Goal: Task Accomplishment & Management: Manage account settings

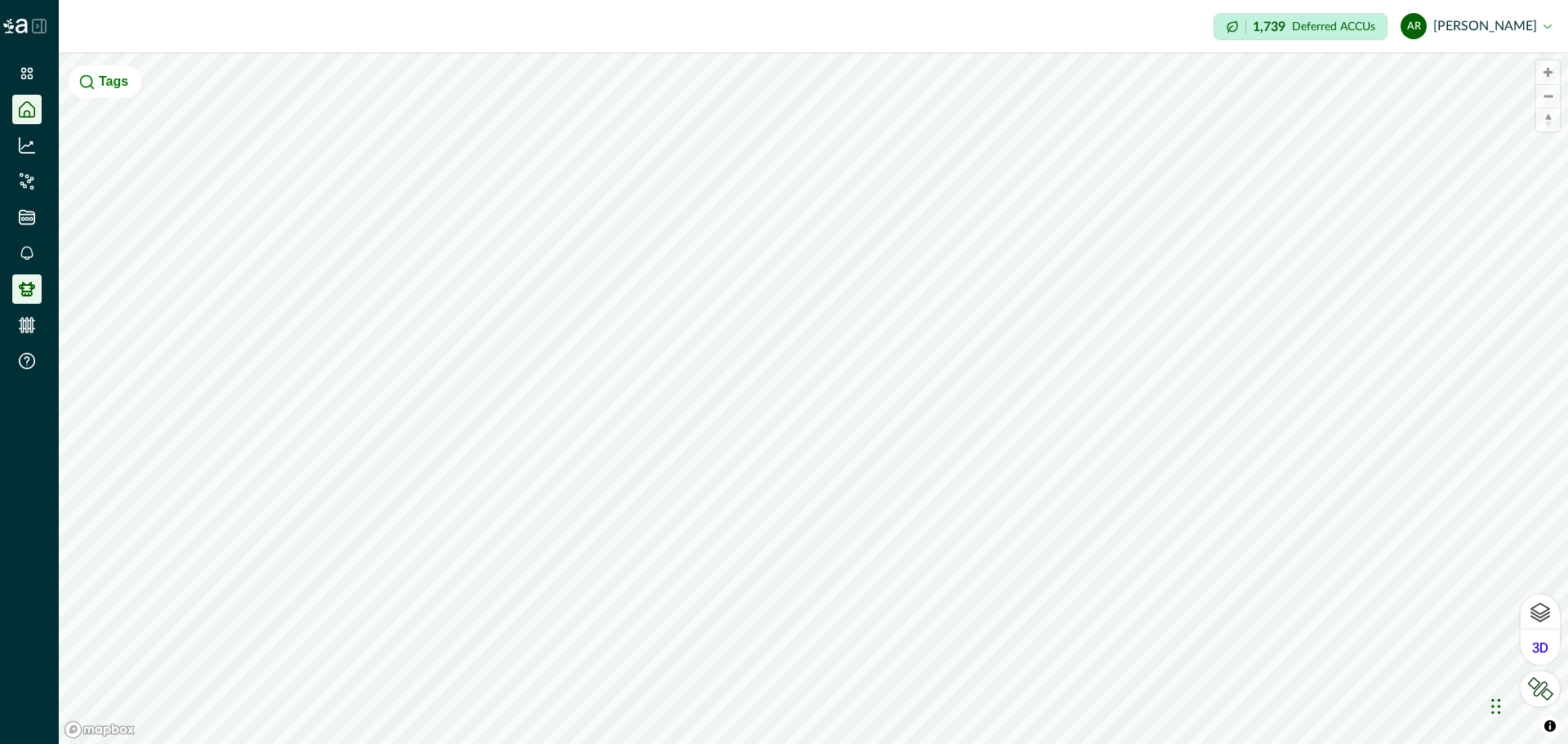
click at [23, 284] on icon at bounding box center [27, 289] width 16 height 15
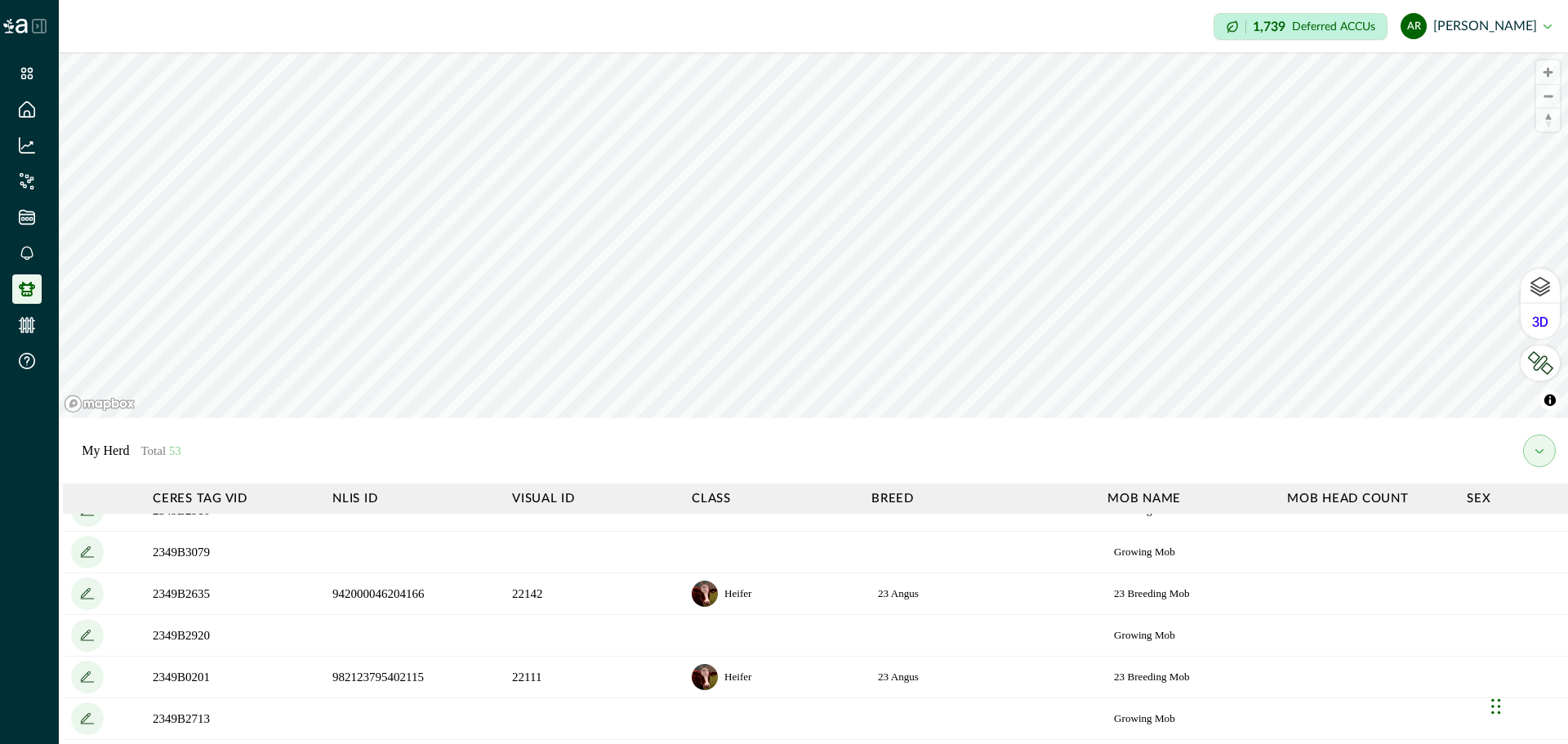
scroll to position [1173, 0]
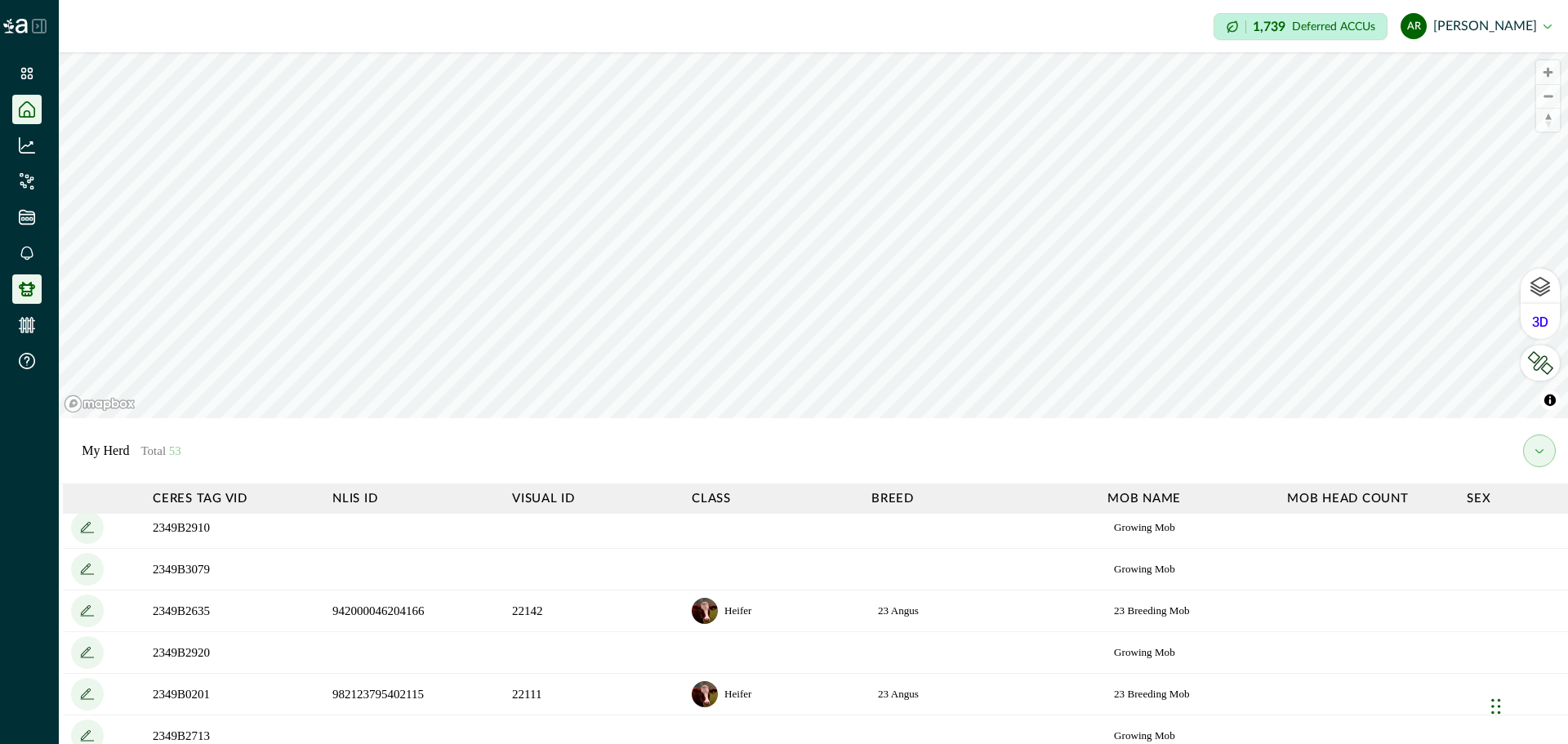
click at [17, 109] on li at bounding box center [27, 110] width 29 height 29
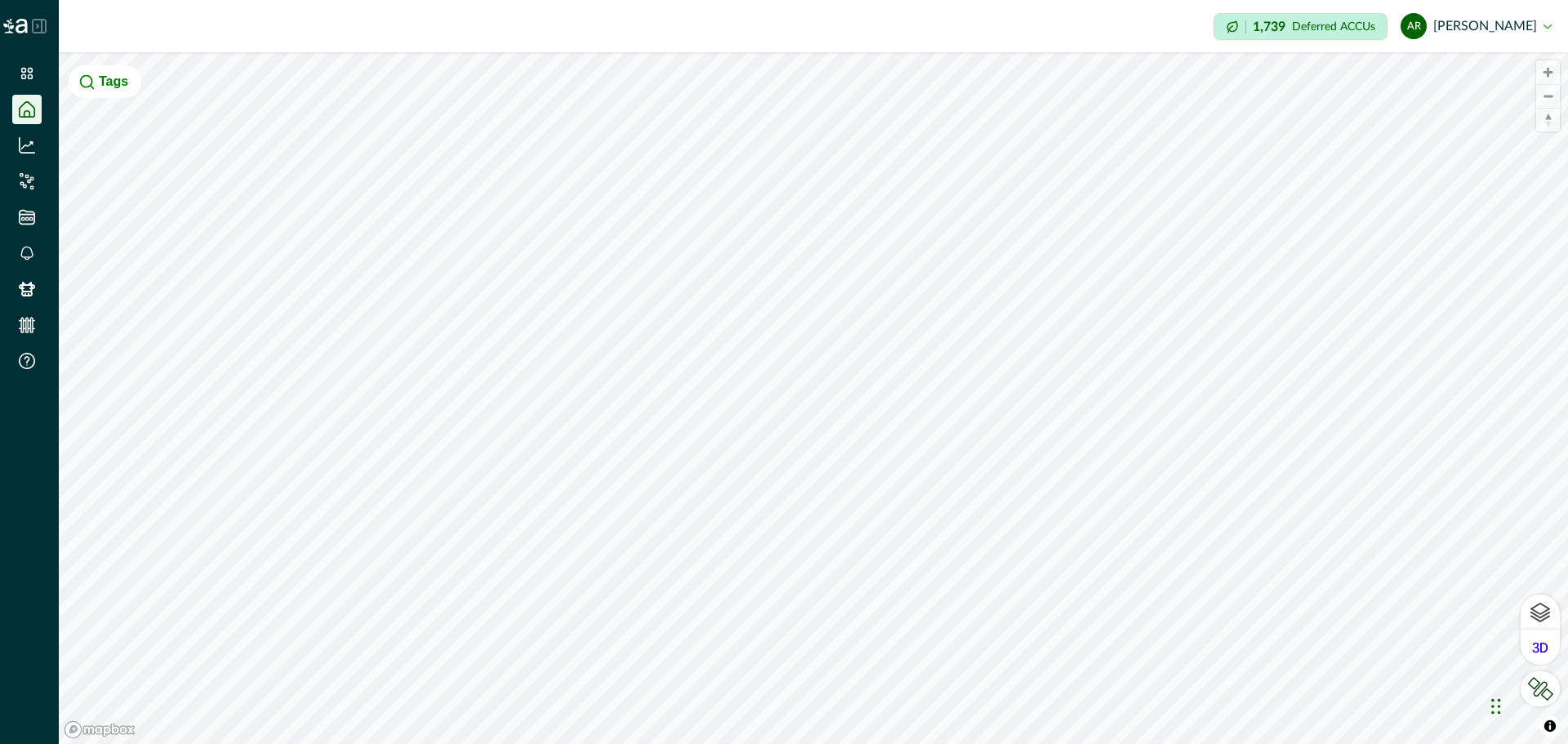
click at [29, 104] on icon at bounding box center [27, 110] width 16 height 16
click at [35, 80] on li at bounding box center [27, 74] width 29 height 29
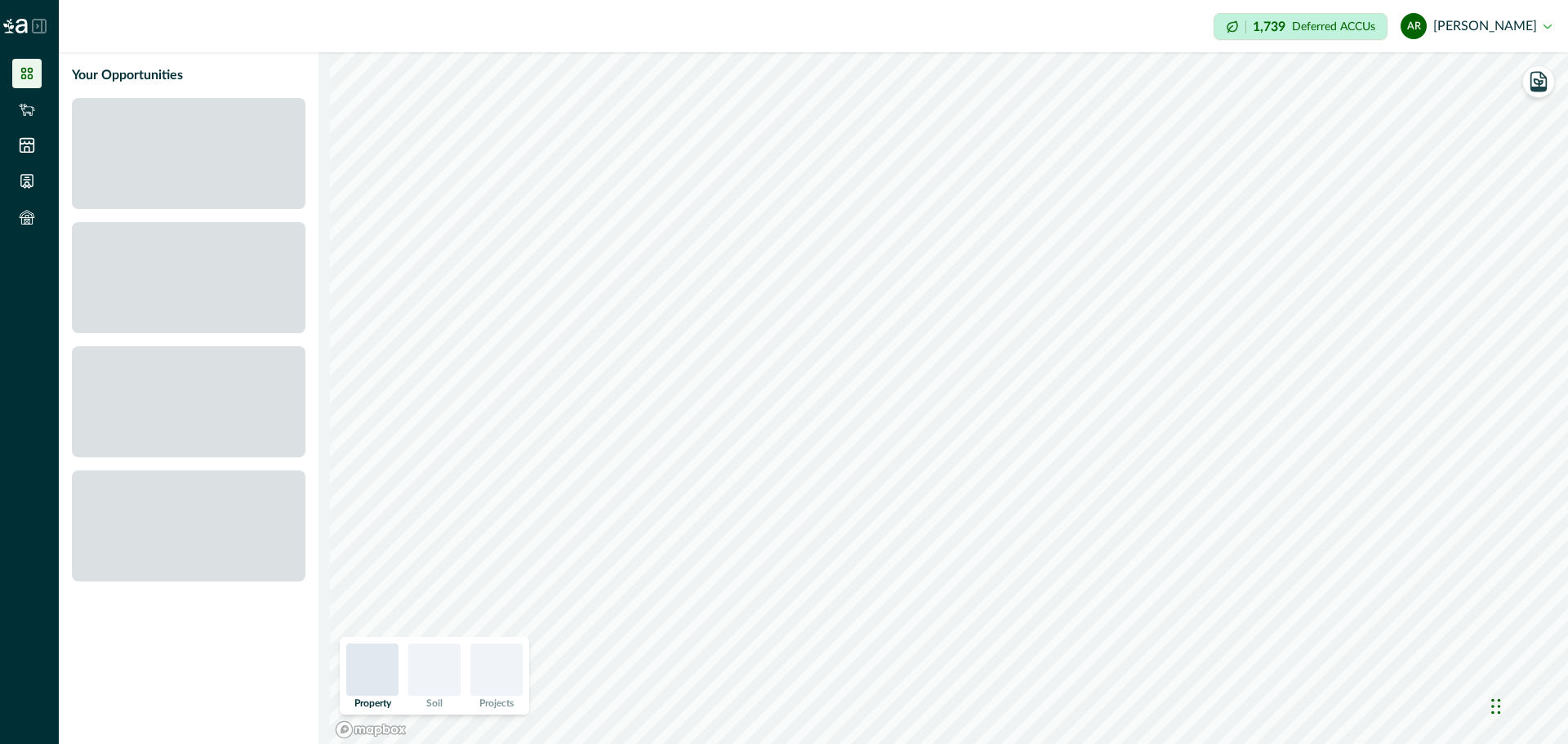
click at [42, 26] on icon at bounding box center [39, 26] width 13 height 13
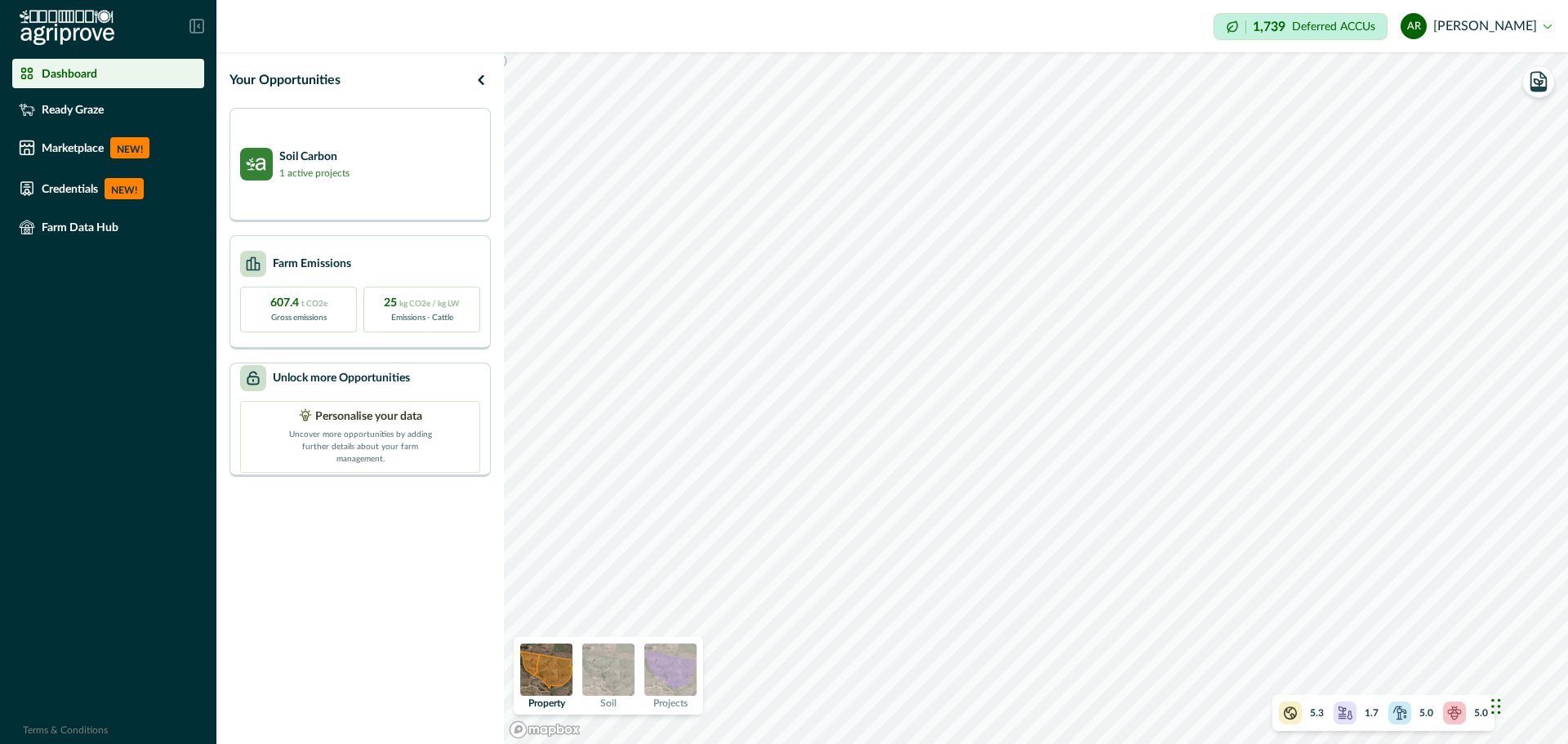
click at [666, 669] on img at bounding box center [670, 669] width 52 height 52
click at [600, 668] on img at bounding box center [609, 669] width 52 height 52
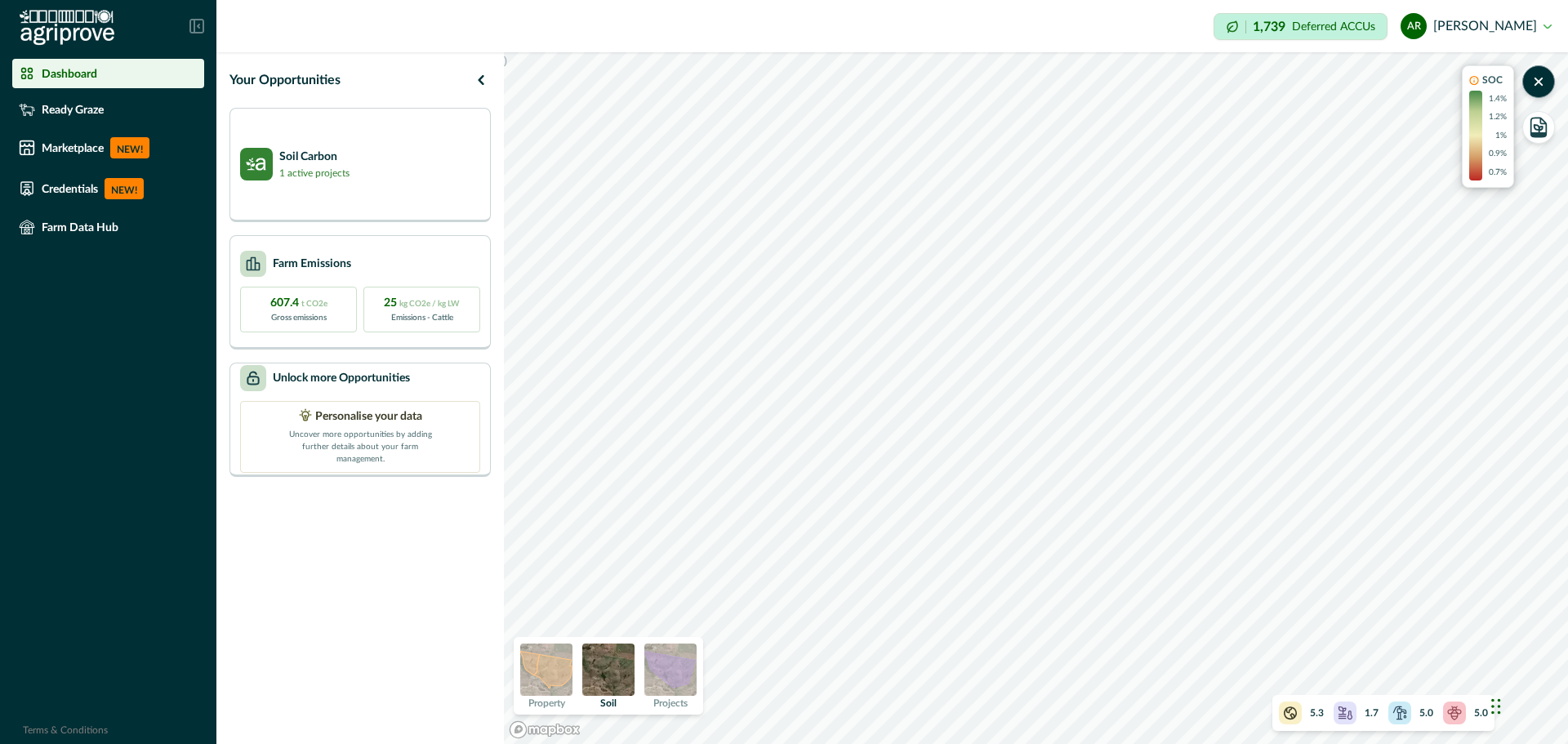
click at [657, 681] on img at bounding box center [670, 669] width 52 height 52
click at [1336, 27] on p "Deferred ACCUs" at bounding box center [1334, 26] width 84 height 12
click at [1239, 29] on icon at bounding box center [1232, 27] width 13 height 13
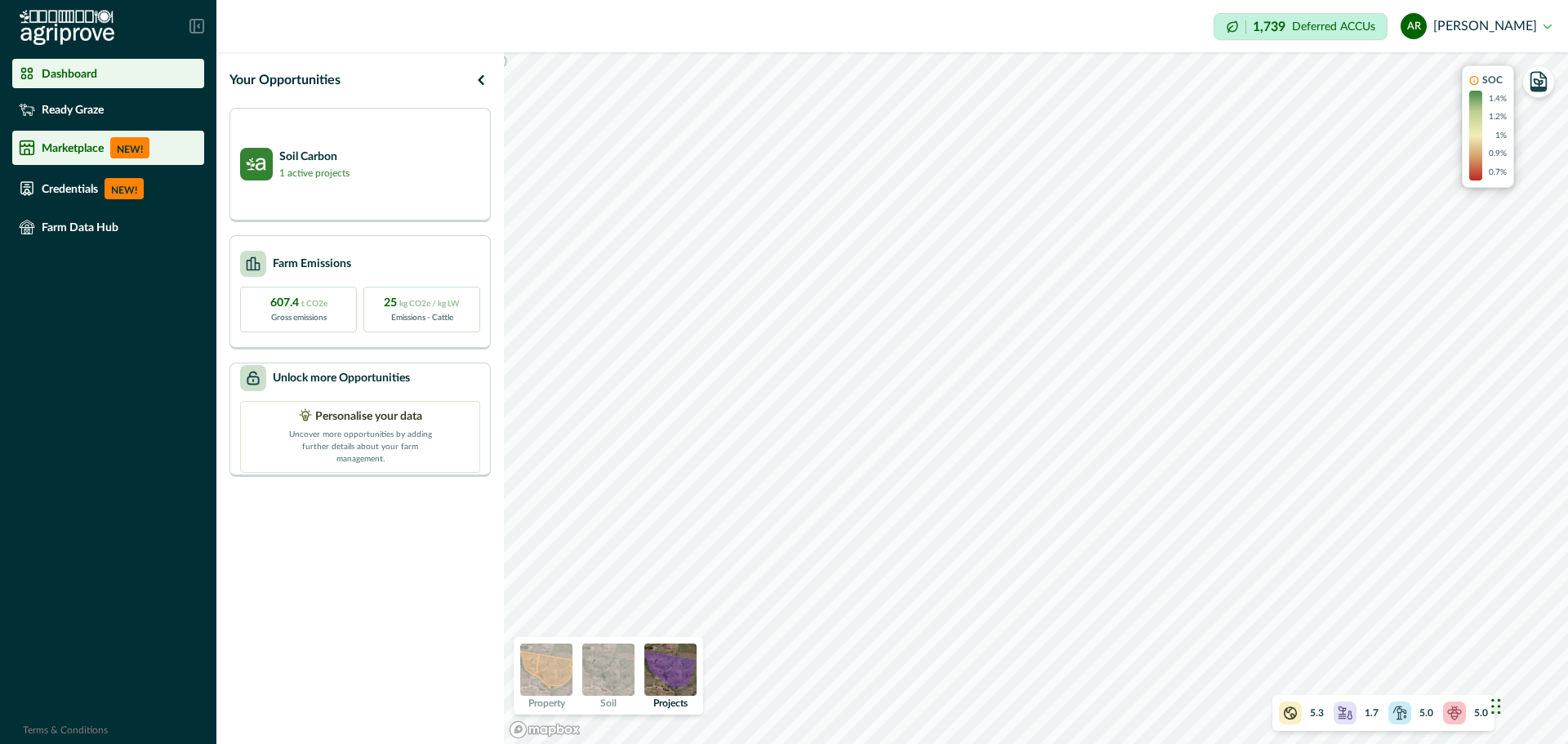
click at [86, 155] on div "Marketplace NEW!" at bounding box center [108, 147] width 179 height 21
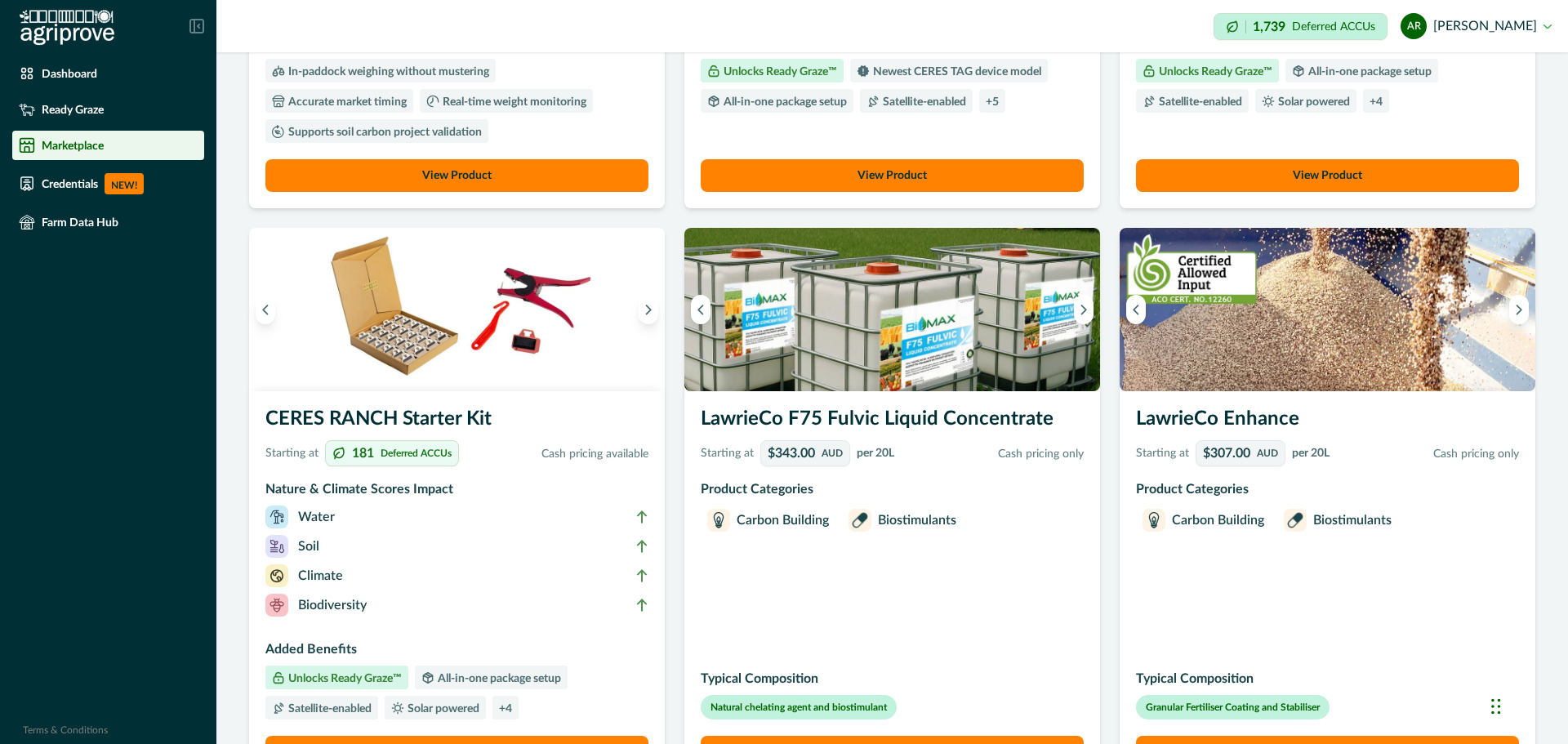
scroll to position [516, 0]
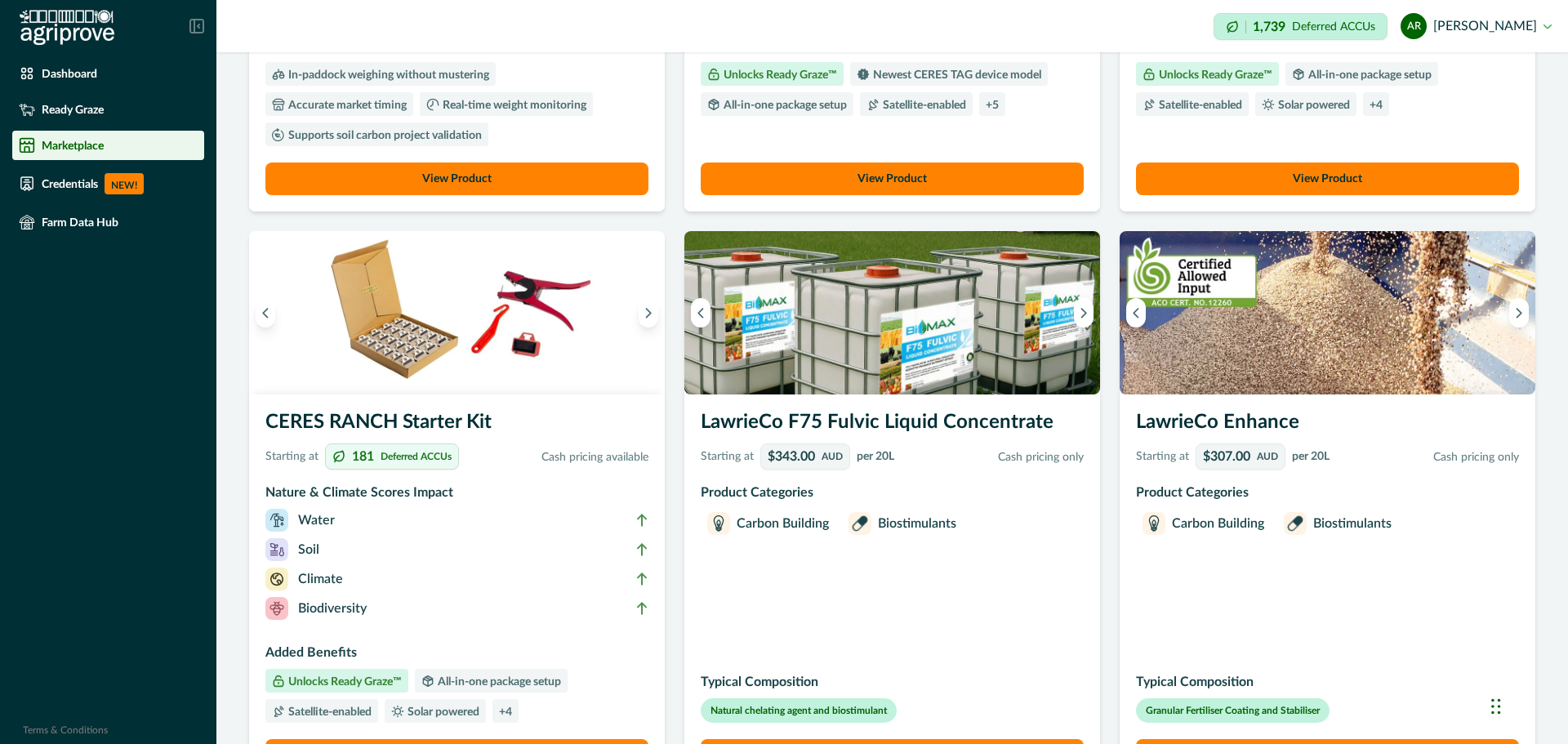
click at [1237, 27] on div "1,739 Deferred ACCUs" at bounding box center [1300, 26] width 174 height 27
click at [1340, 20] on div "1,739 Deferred ACCUs" at bounding box center [1300, 26] width 174 height 27
click at [96, 101] on li "Ready Graze" at bounding box center [108, 110] width 192 height 29
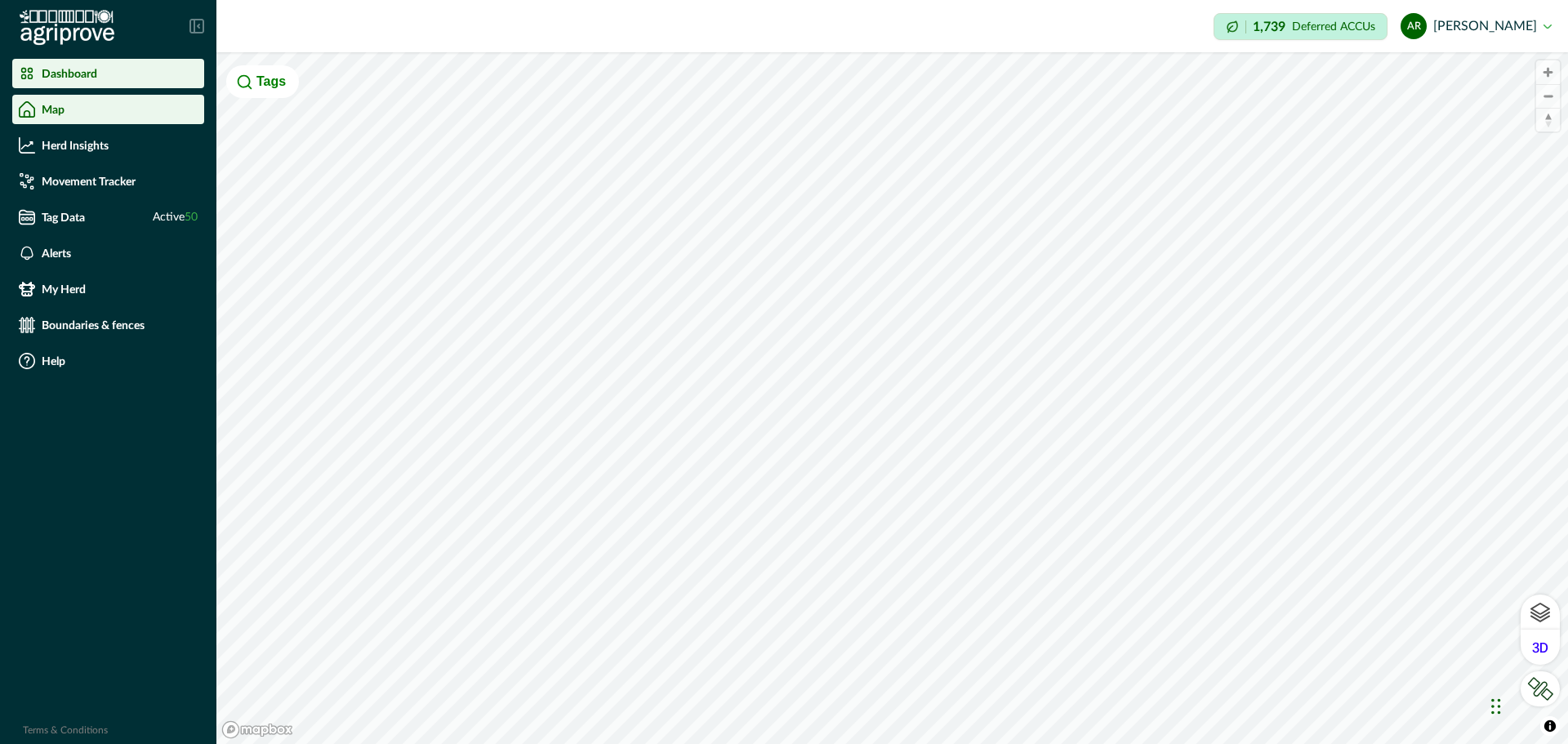
click at [74, 76] on p "Dashboard" at bounding box center [70, 74] width 56 height 13
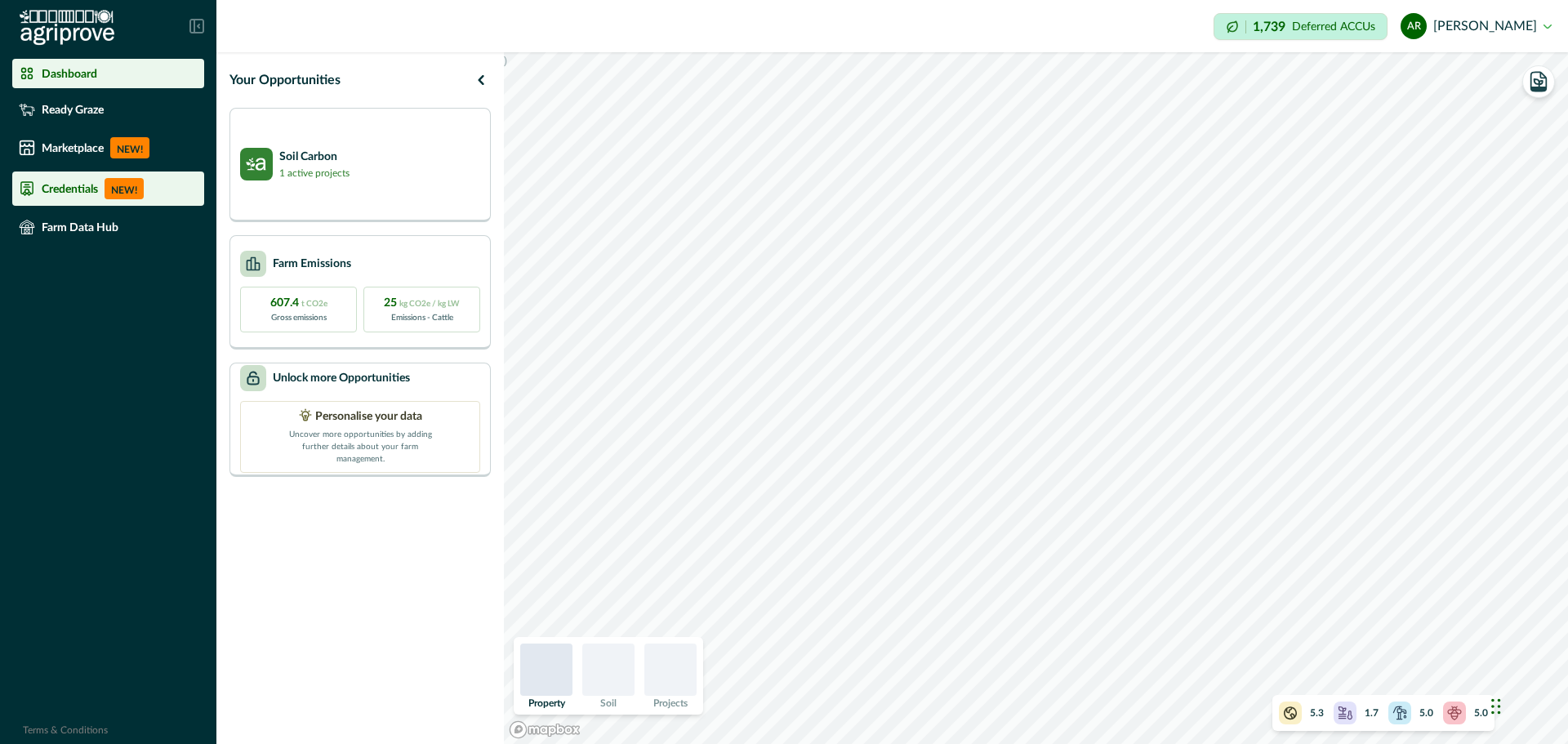
click at [71, 190] on p "Credentials" at bounding box center [70, 188] width 57 height 13
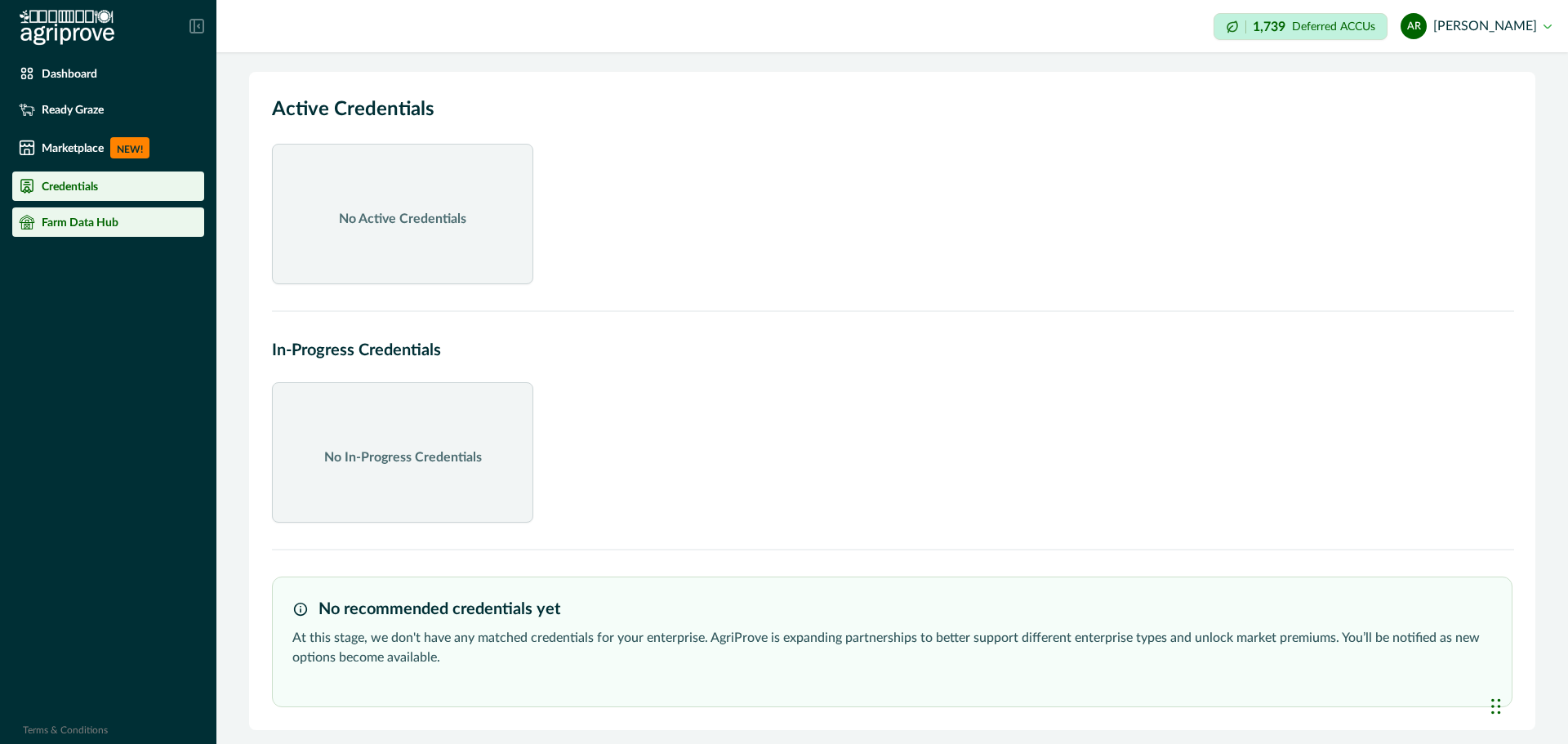
click at [72, 223] on p "Farm Data Hub" at bounding box center [80, 222] width 77 height 13
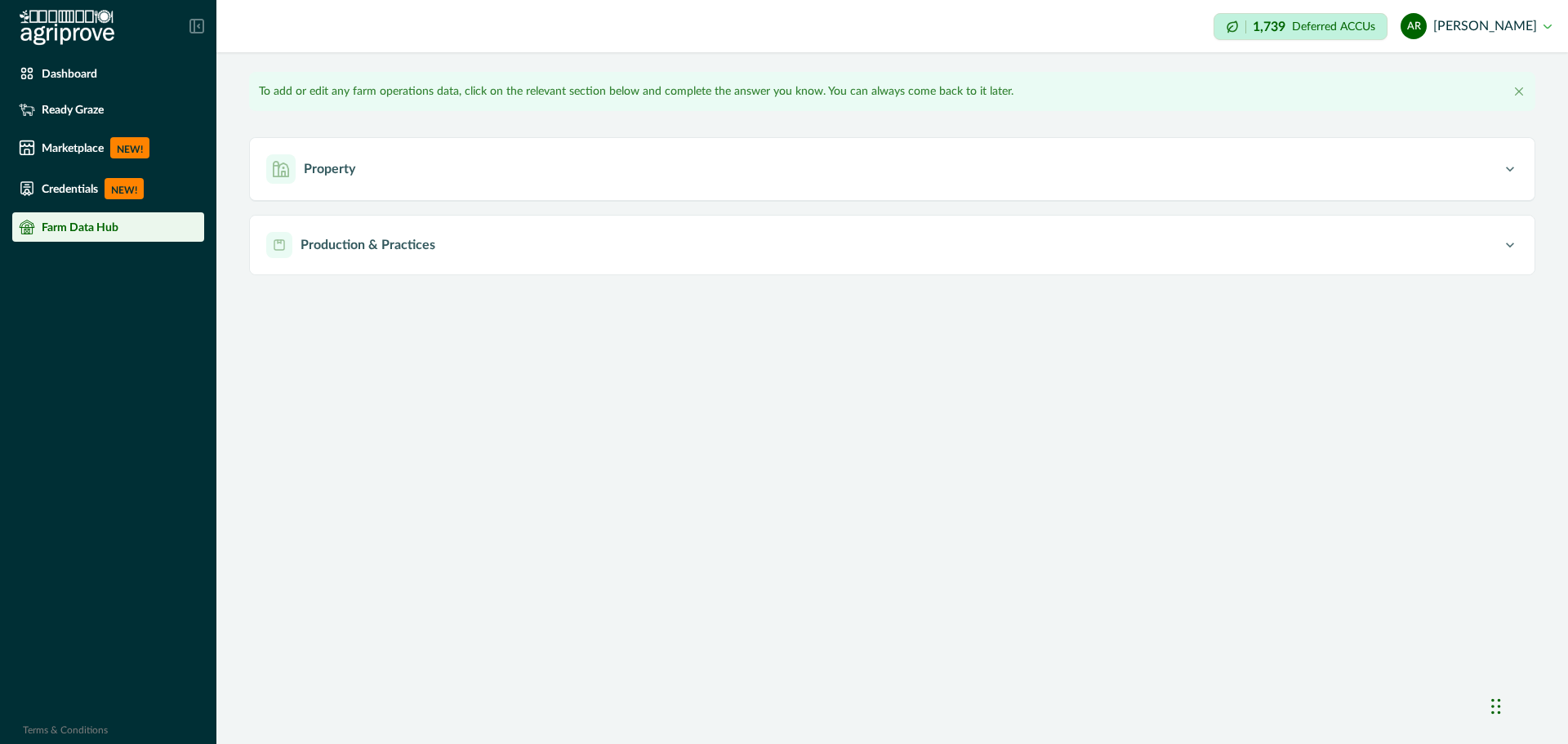
click at [72, 223] on p "Farm Data Hub" at bounding box center [80, 227] width 77 height 13
click at [23, 95] on li "Ready Graze" at bounding box center [108, 110] width 192 height 29
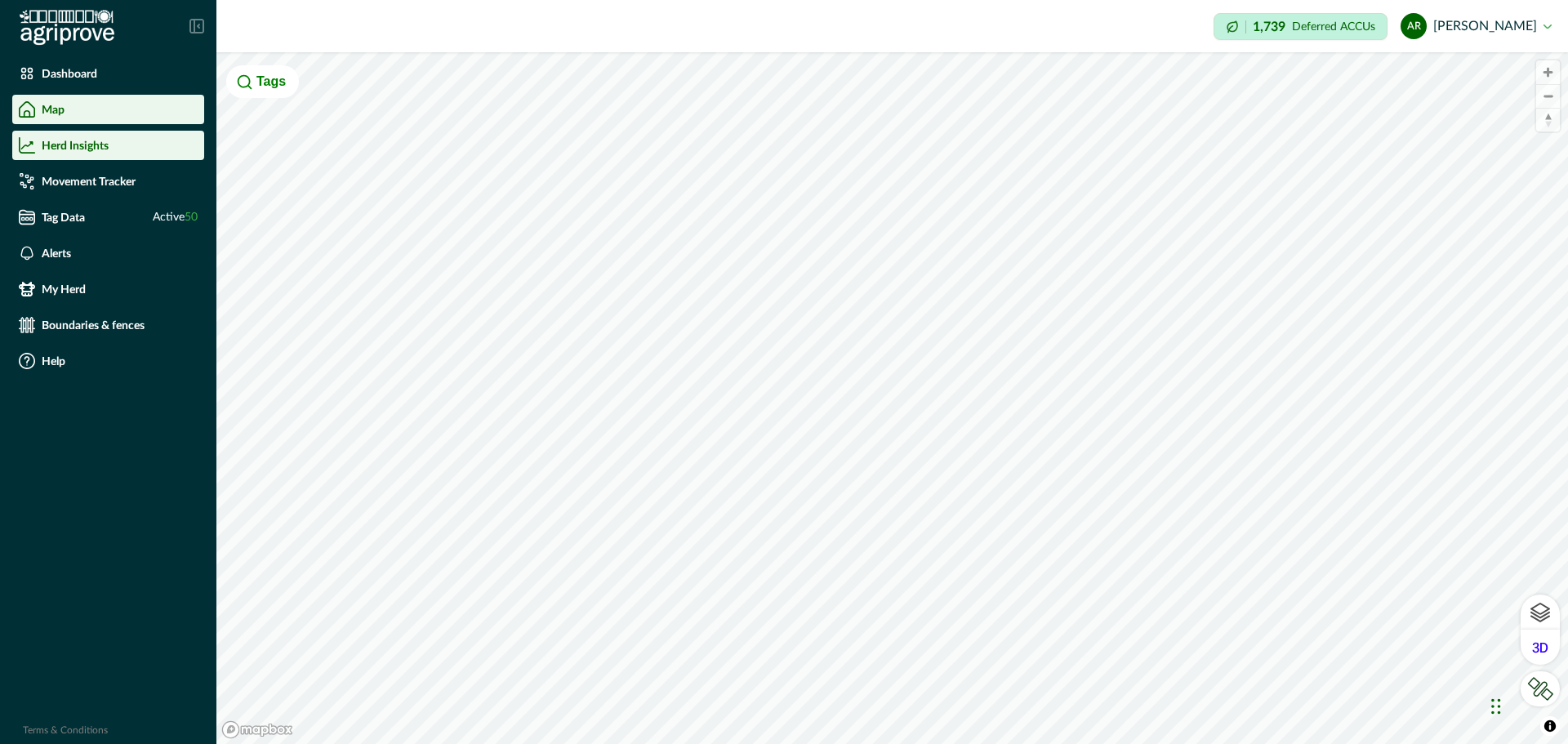
click at [52, 158] on li "Herd Insights" at bounding box center [108, 145] width 192 height 29
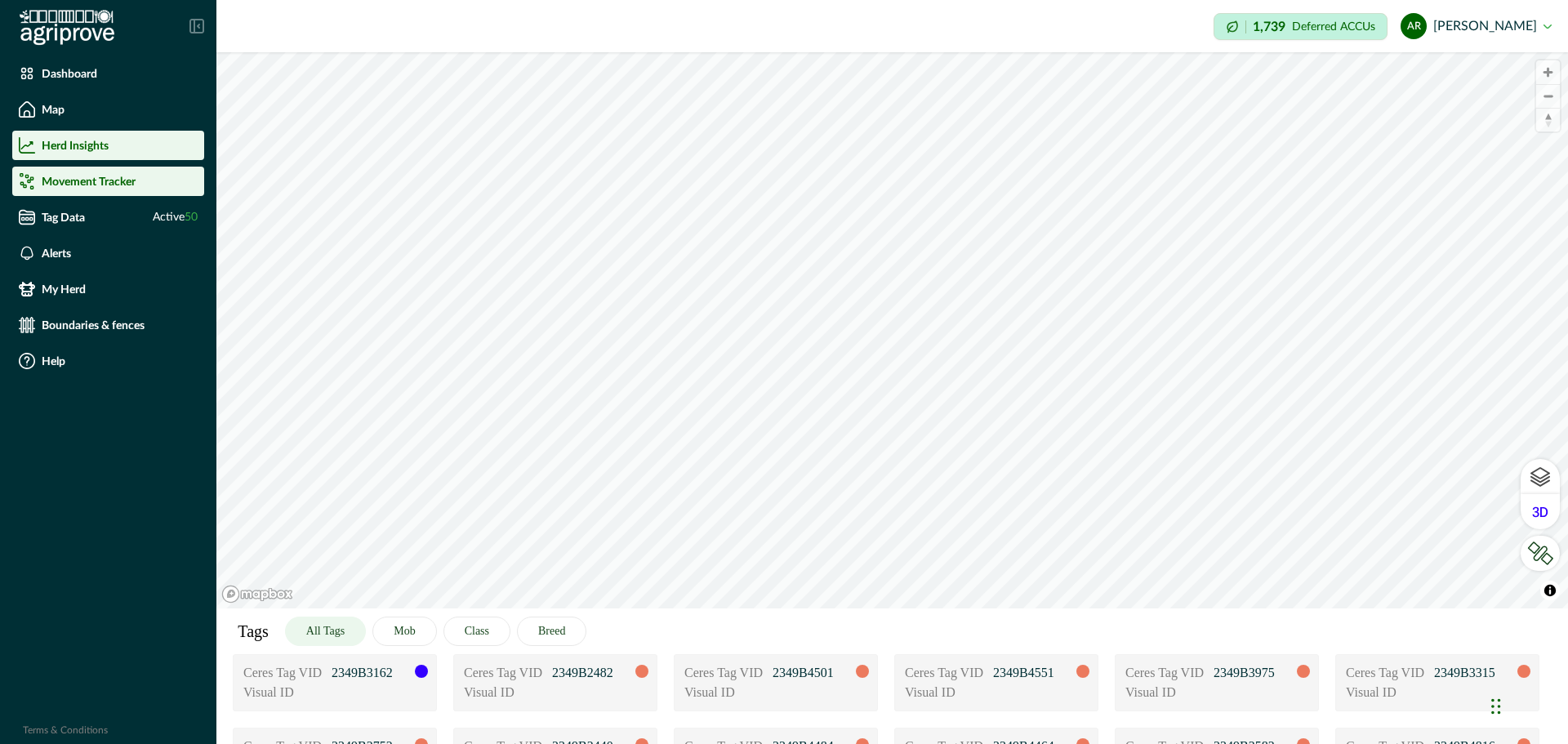
click at [60, 187] on p "Movement Tracker" at bounding box center [88, 181] width 94 height 13
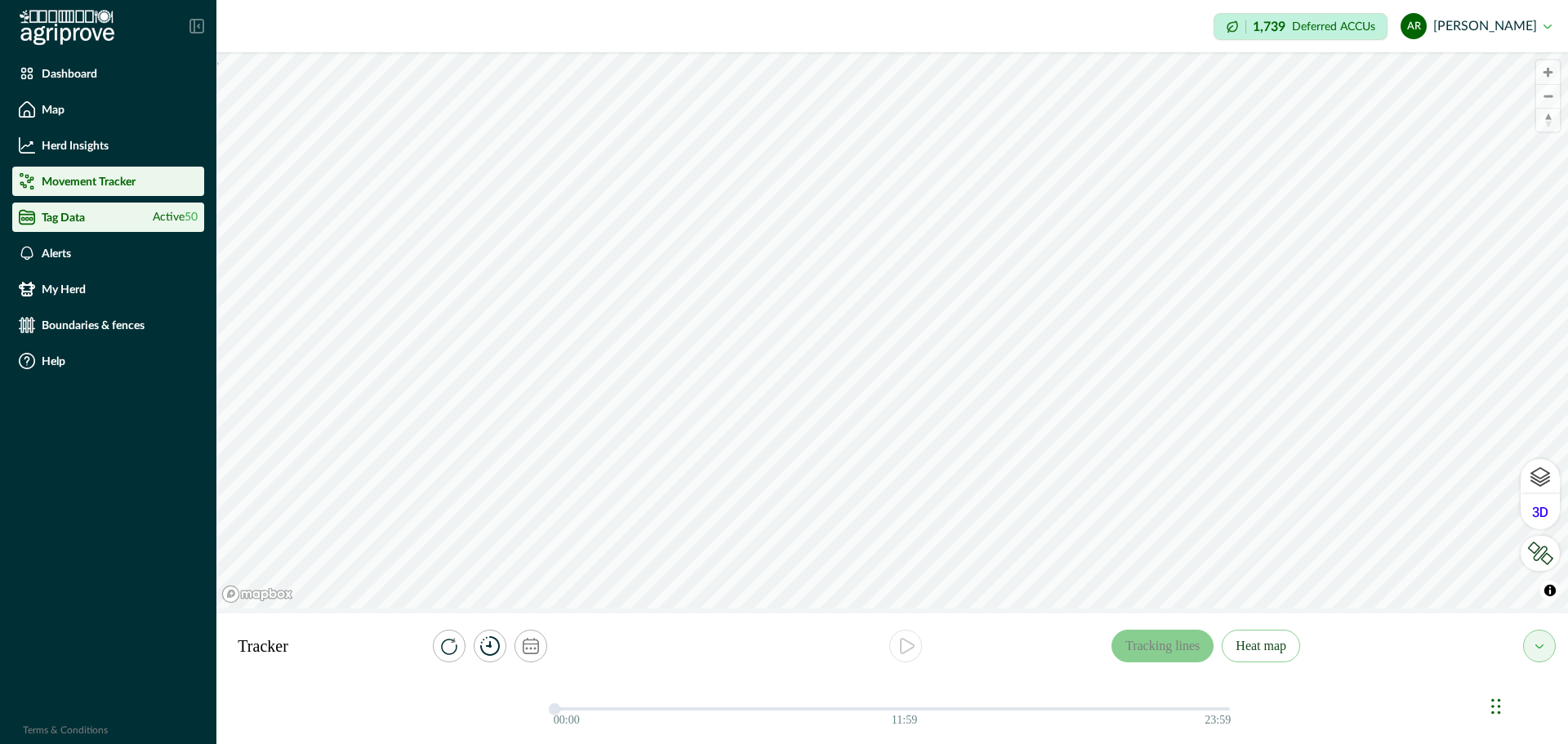
click at [76, 220] on p "Tag Data" at bounding box center [63, 217] width 43 height 13
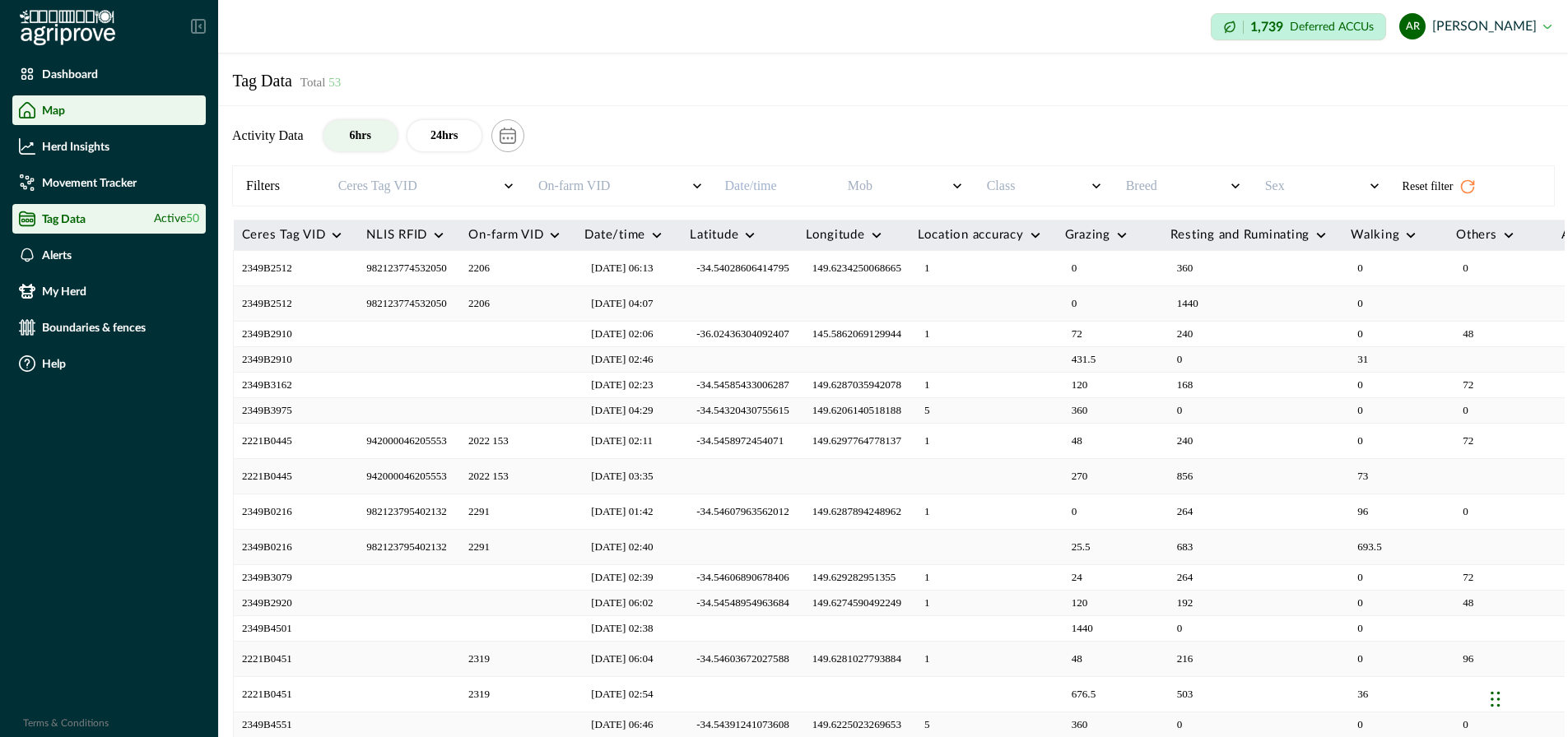
click at [73, 101] on li "Map" at bounding box center [109, 111] width 193 height 30
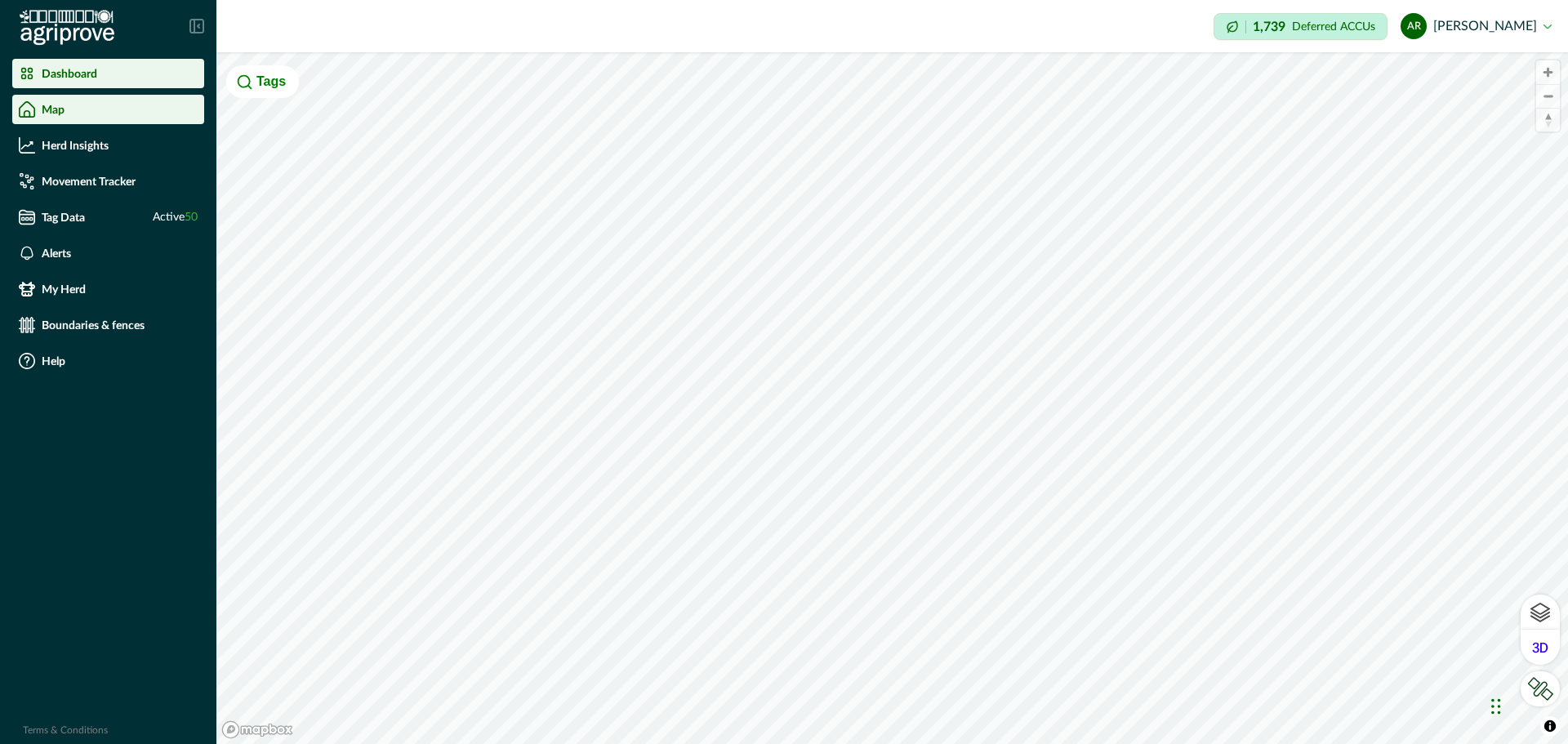
click at [69, 75] on p "Dashboard" at bounding box center [70, 74] width 56 height 13
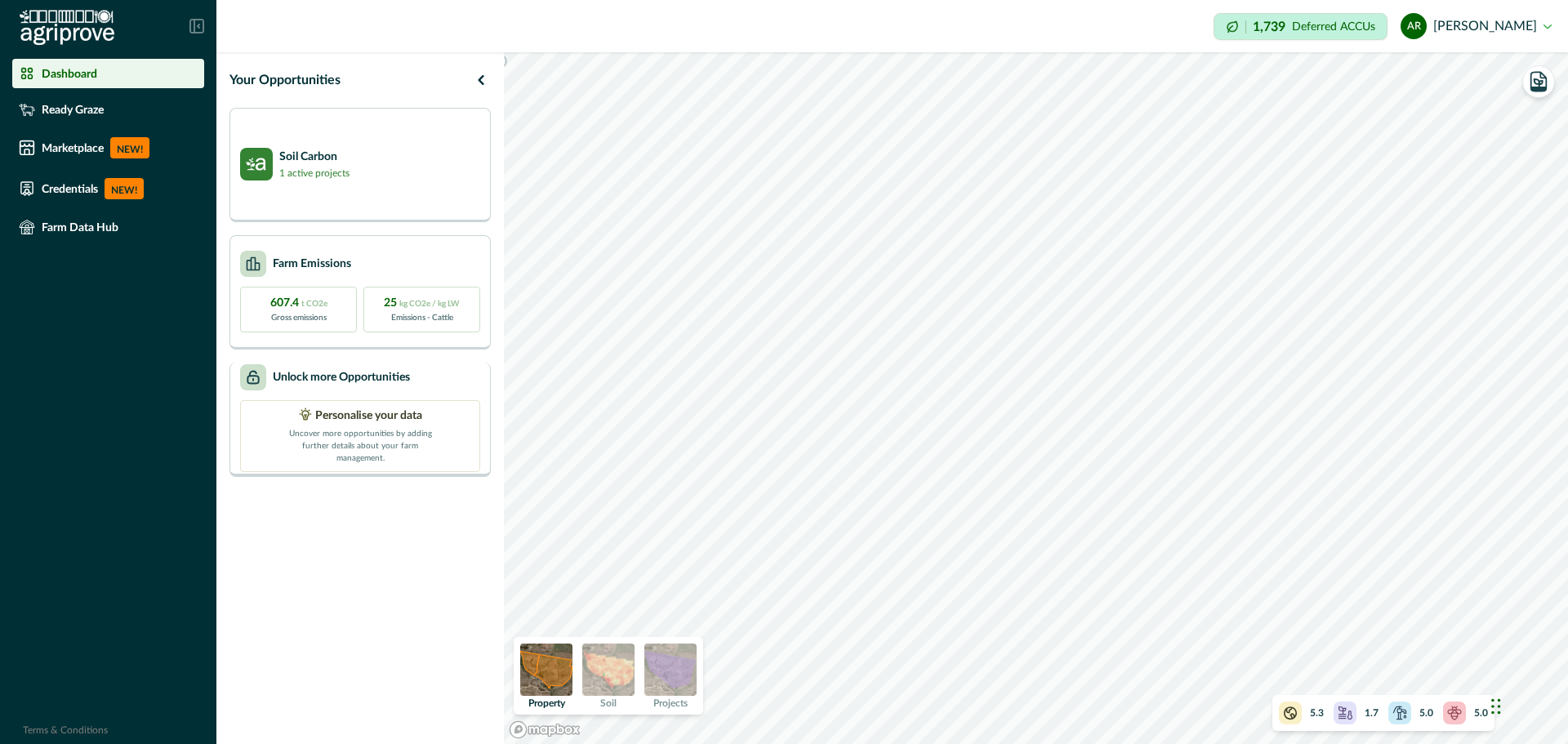
click at [354, 420] on p "Personalise your data" at bounding box center [369, 415] width 107 height 17
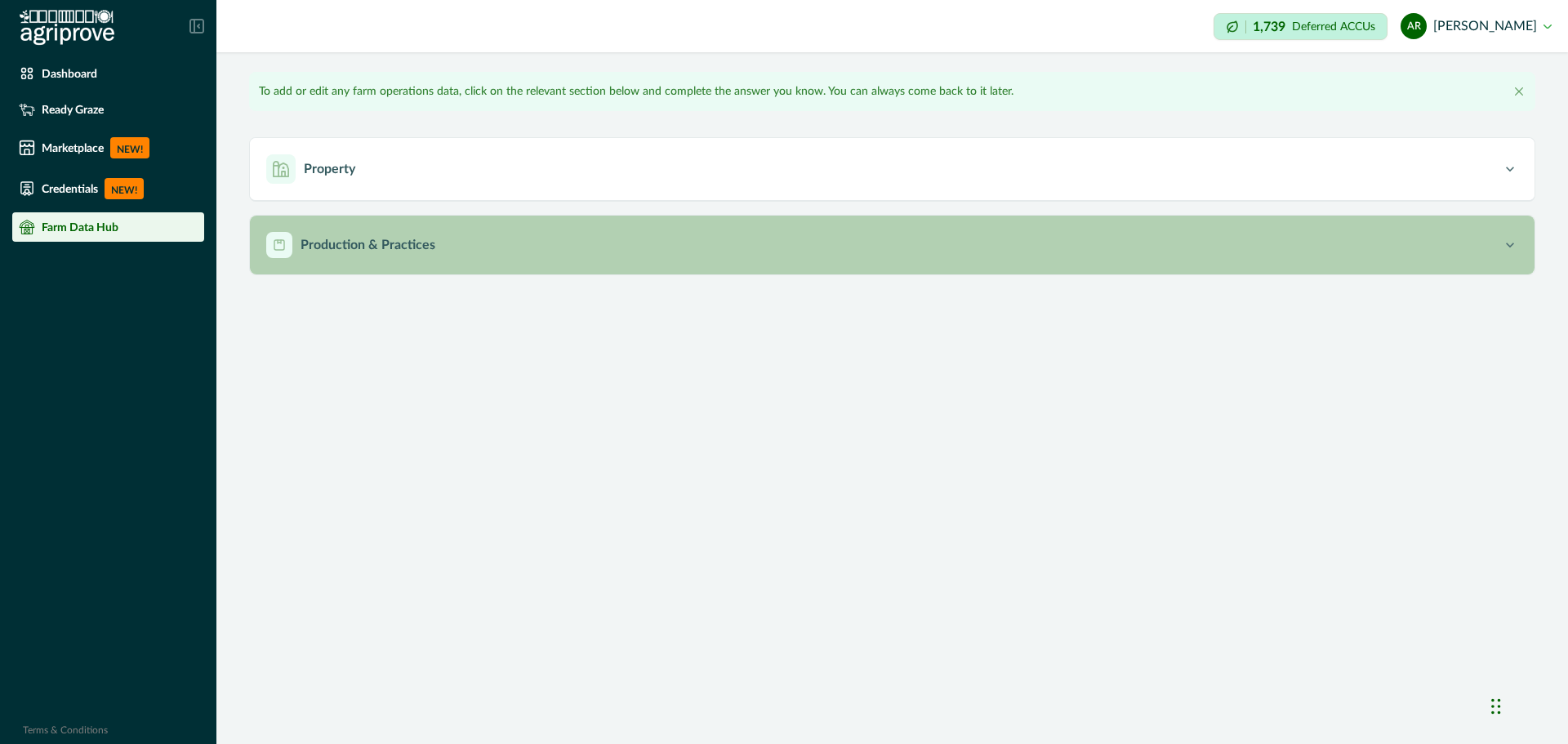
click at [338, 253] on p "Production & Practices" at bounding box center [368, 245] width 134 height 20
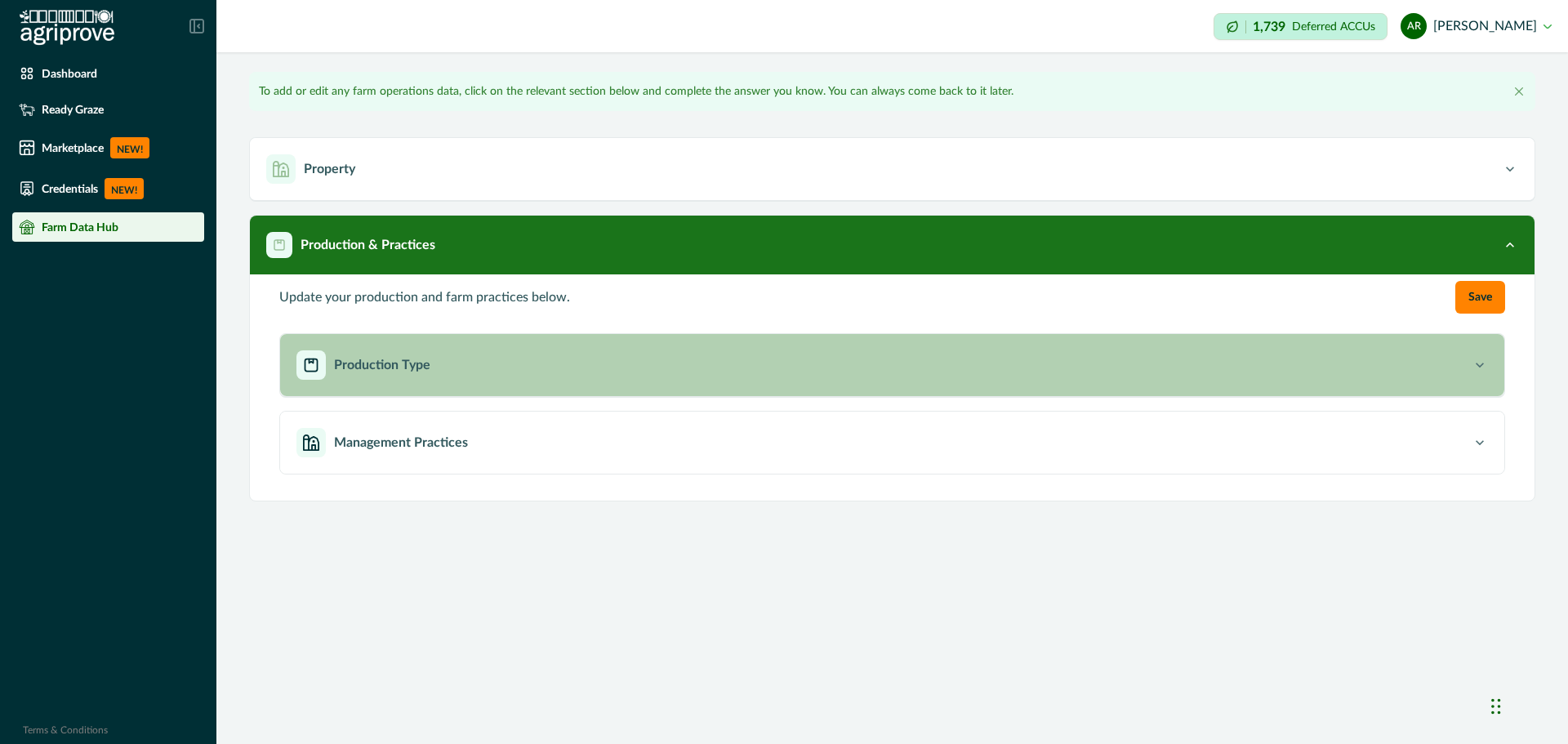
click at [359, 372] on p "Production Type" at bounding box center [383, 365] width 97 height 20
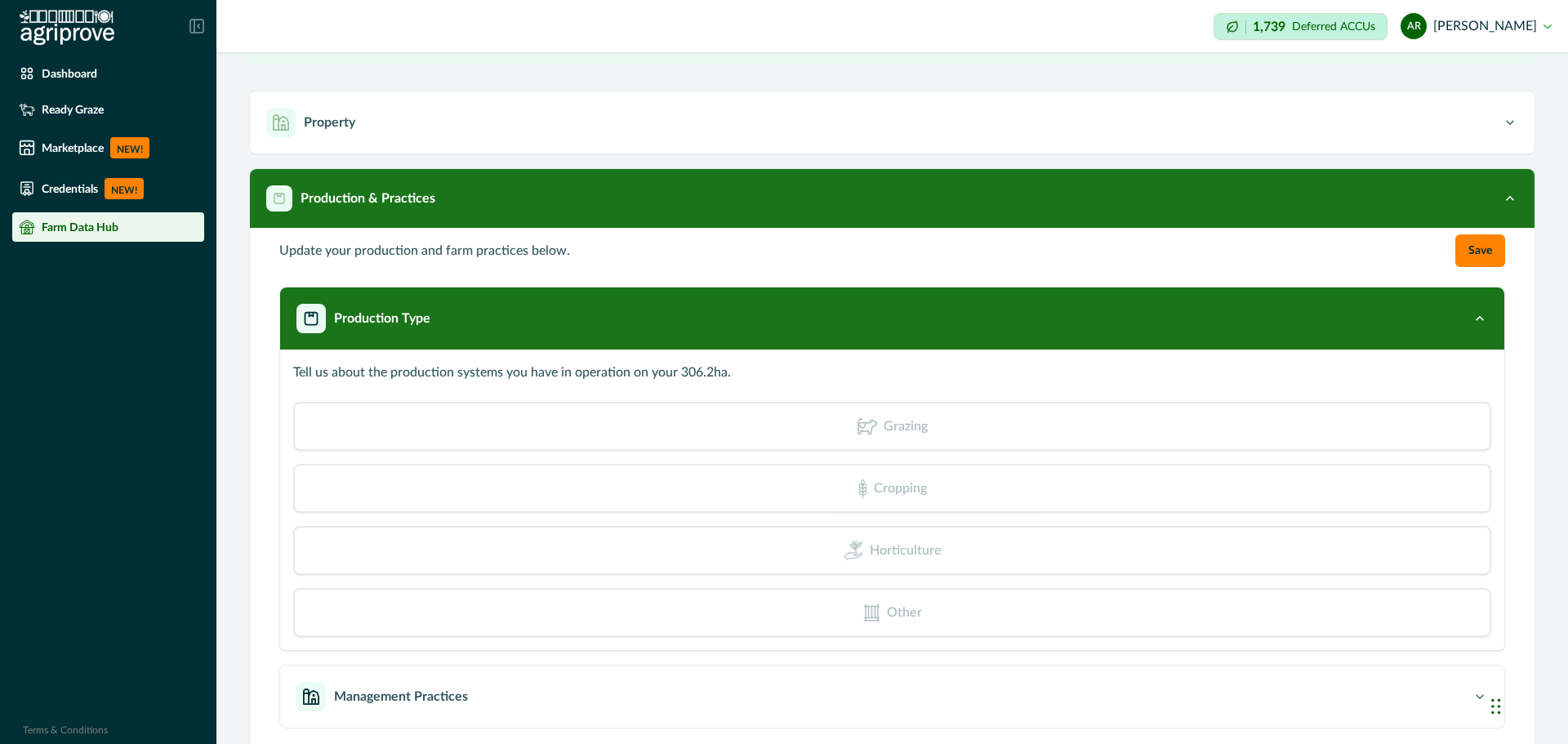
scroll to position [71, 0]
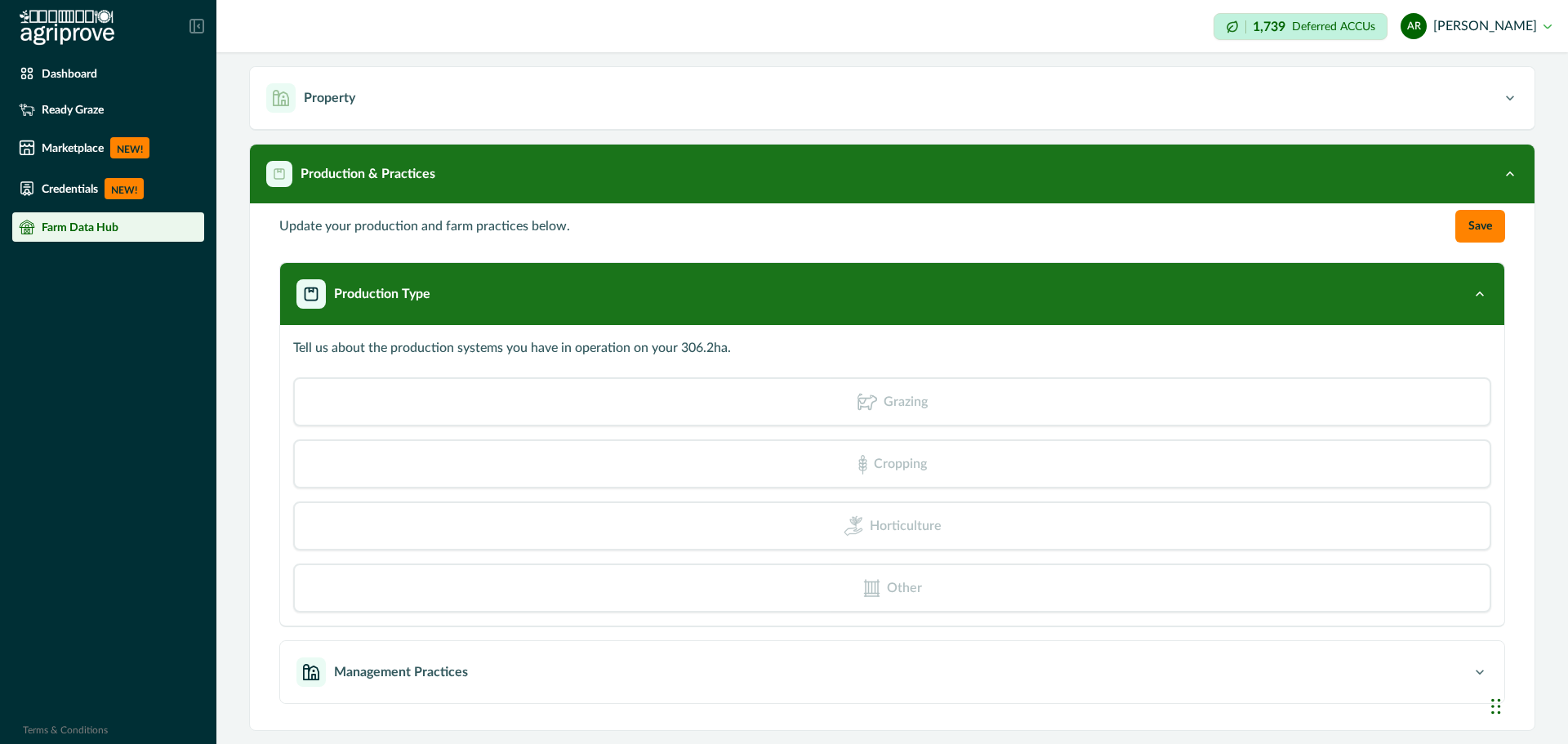
click at [883, 397] on p "Grazing" at bounding box center [905, 401] width 44 height 16
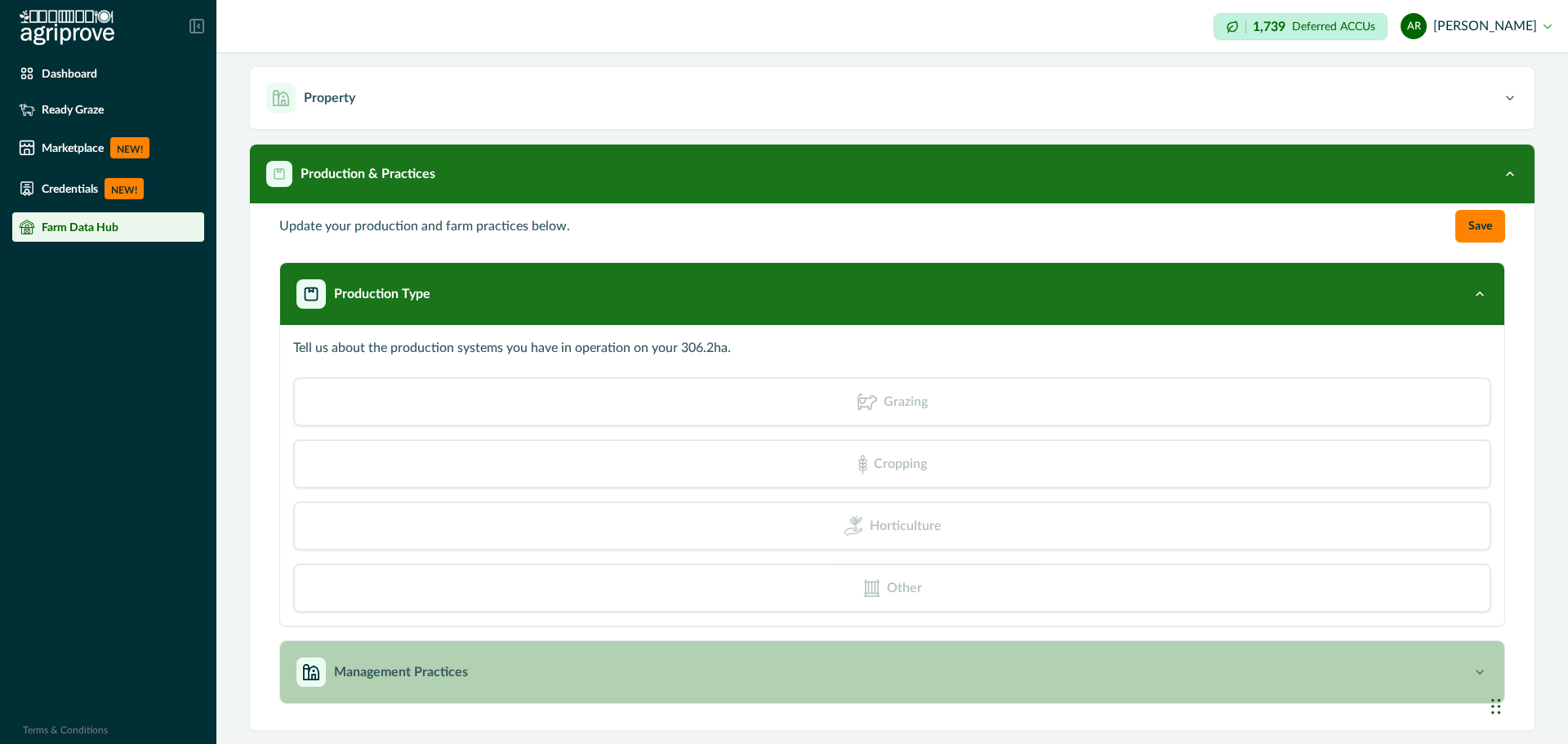
click at [383, 679] on p "Management Practices" at bounding box center [401, 672] width 134 height 20
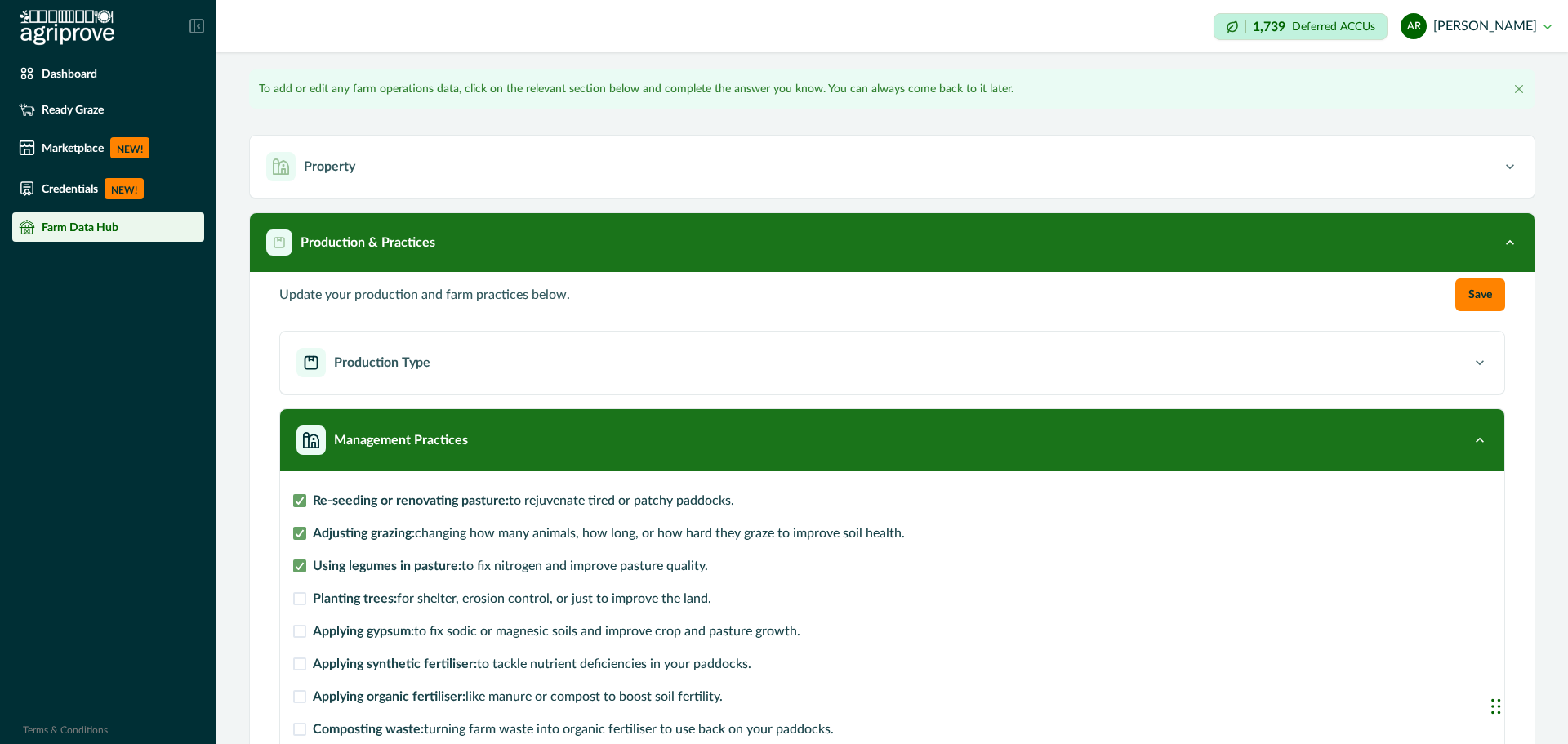
scroll to position [0, 0]
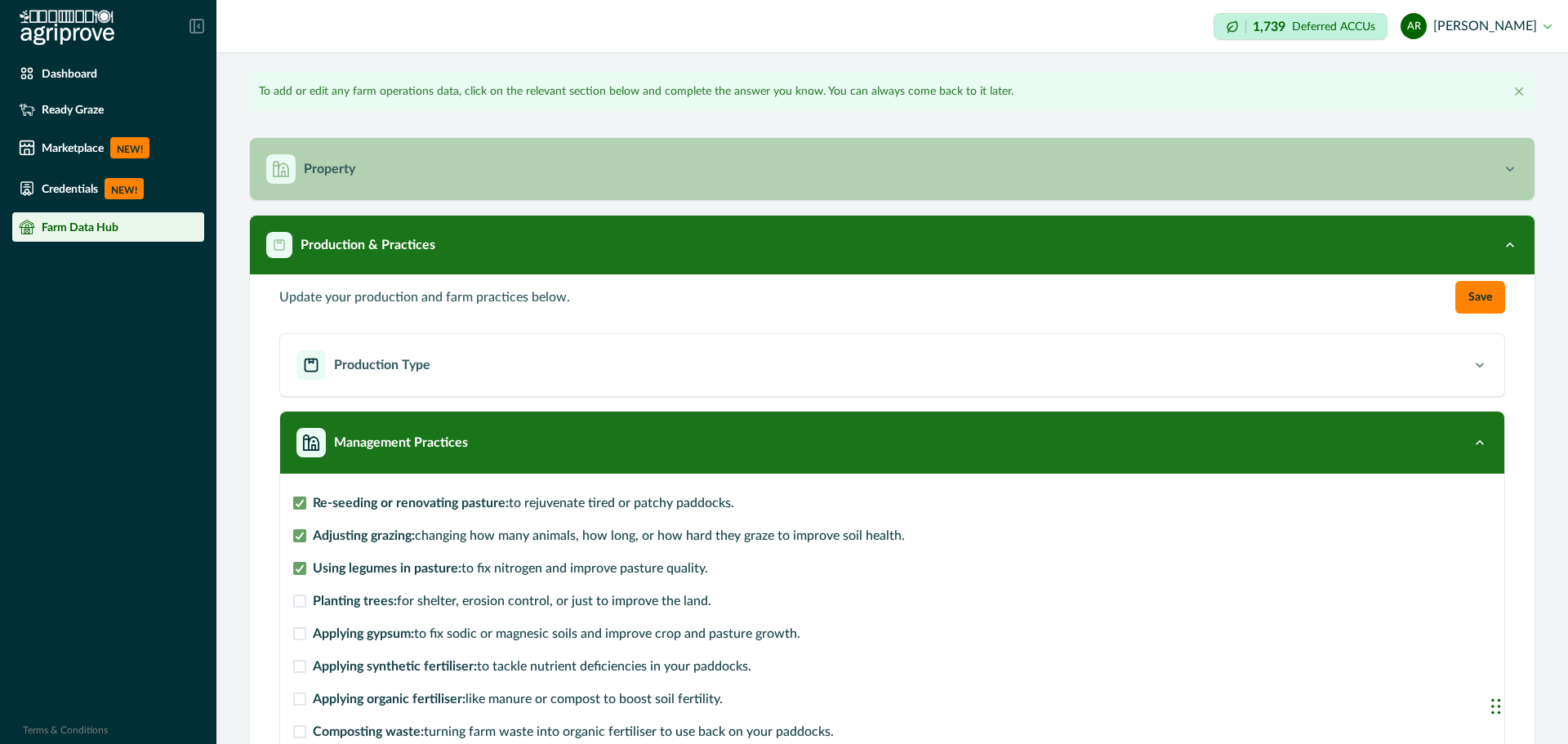
click at [323, 143] on button "Property" at bounding box center [892, 169] width 1285 height 62
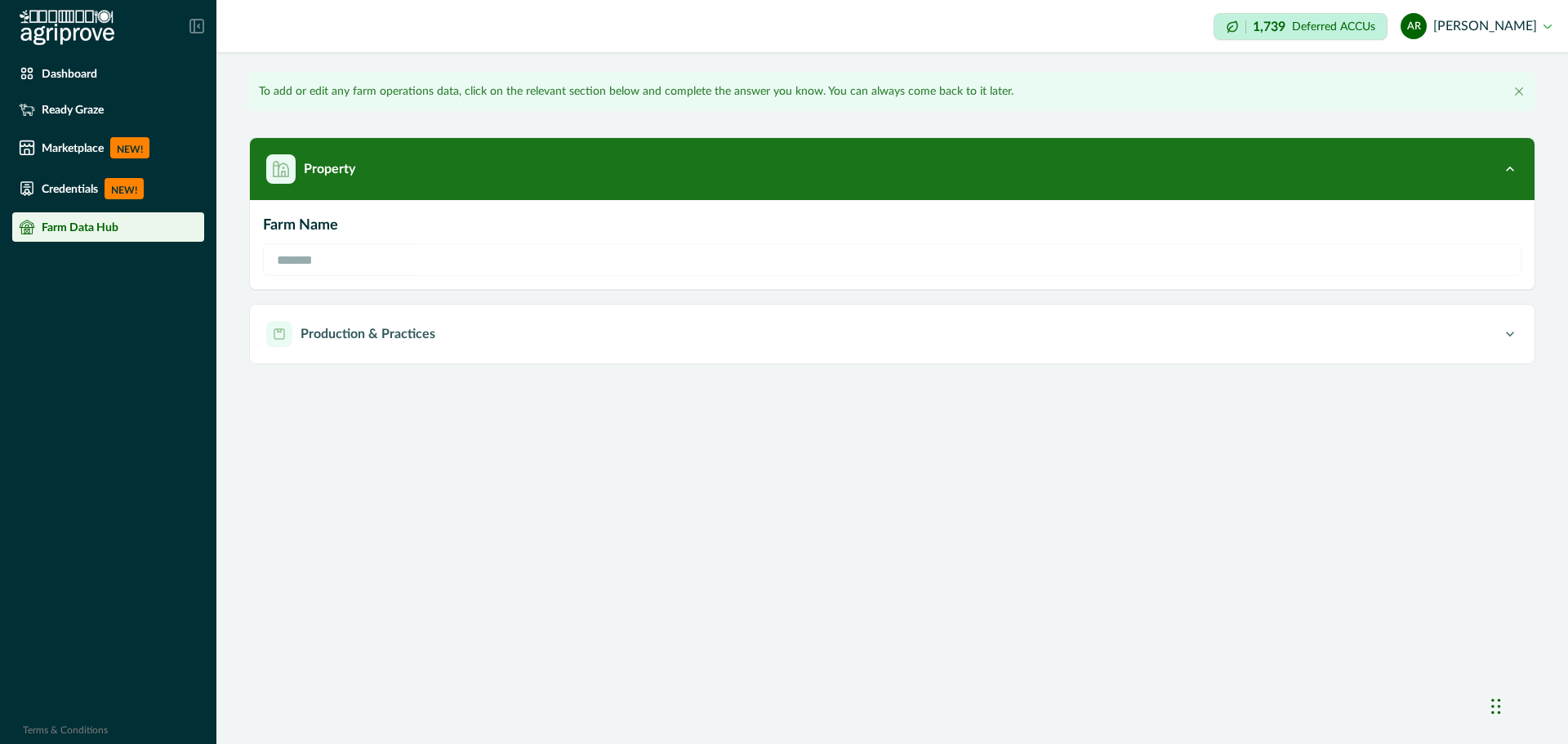
click at [93, 223] on p "Farm Data Hub" at bounding box center [80, 227] width 77 height 13
click at [74, 64] on li "Dashboard" at bounding box center [108, 74] width 192 height 29
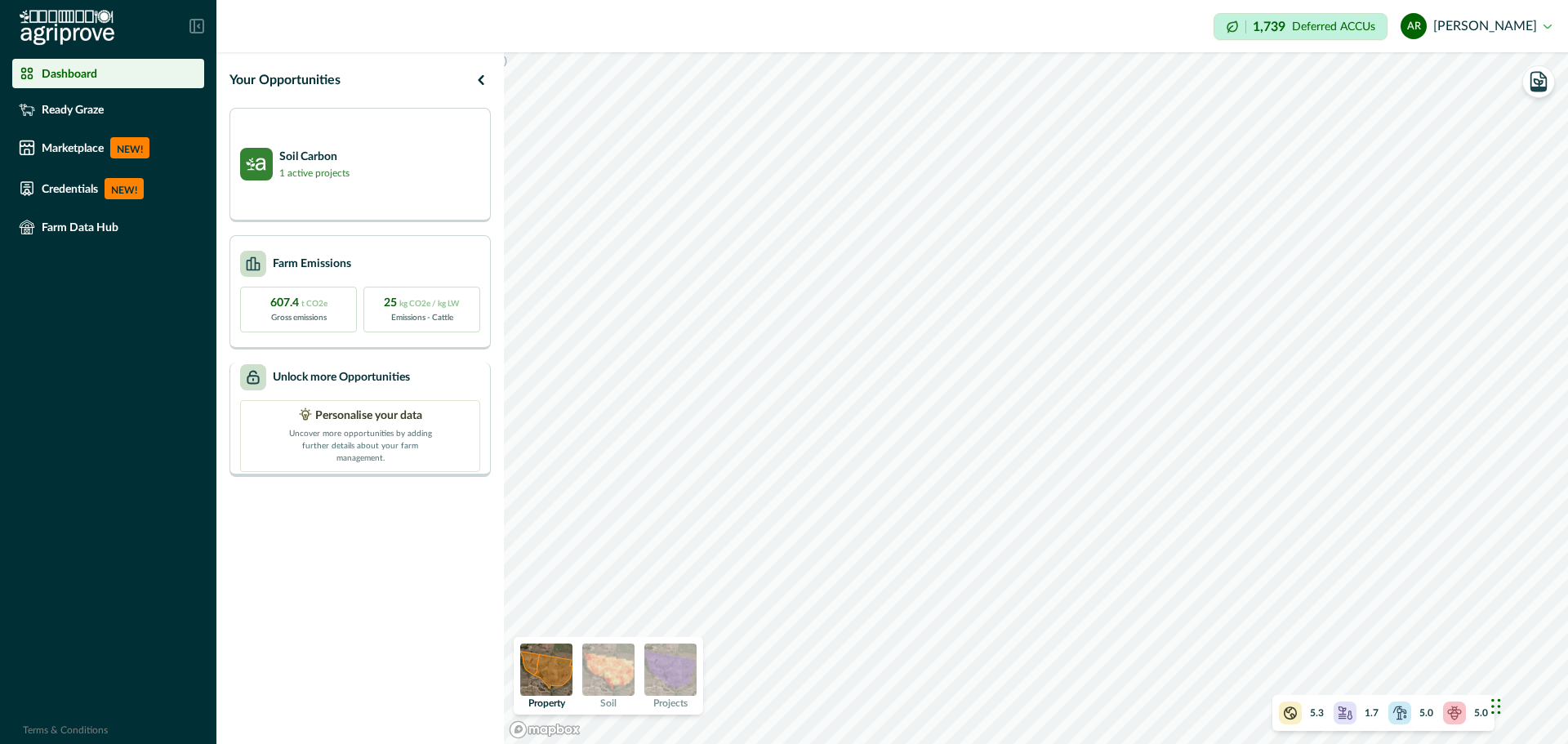
click at [332, 382] on p "Unlock more Opportunities" at bounding box center [341, 377] width 137 height 17
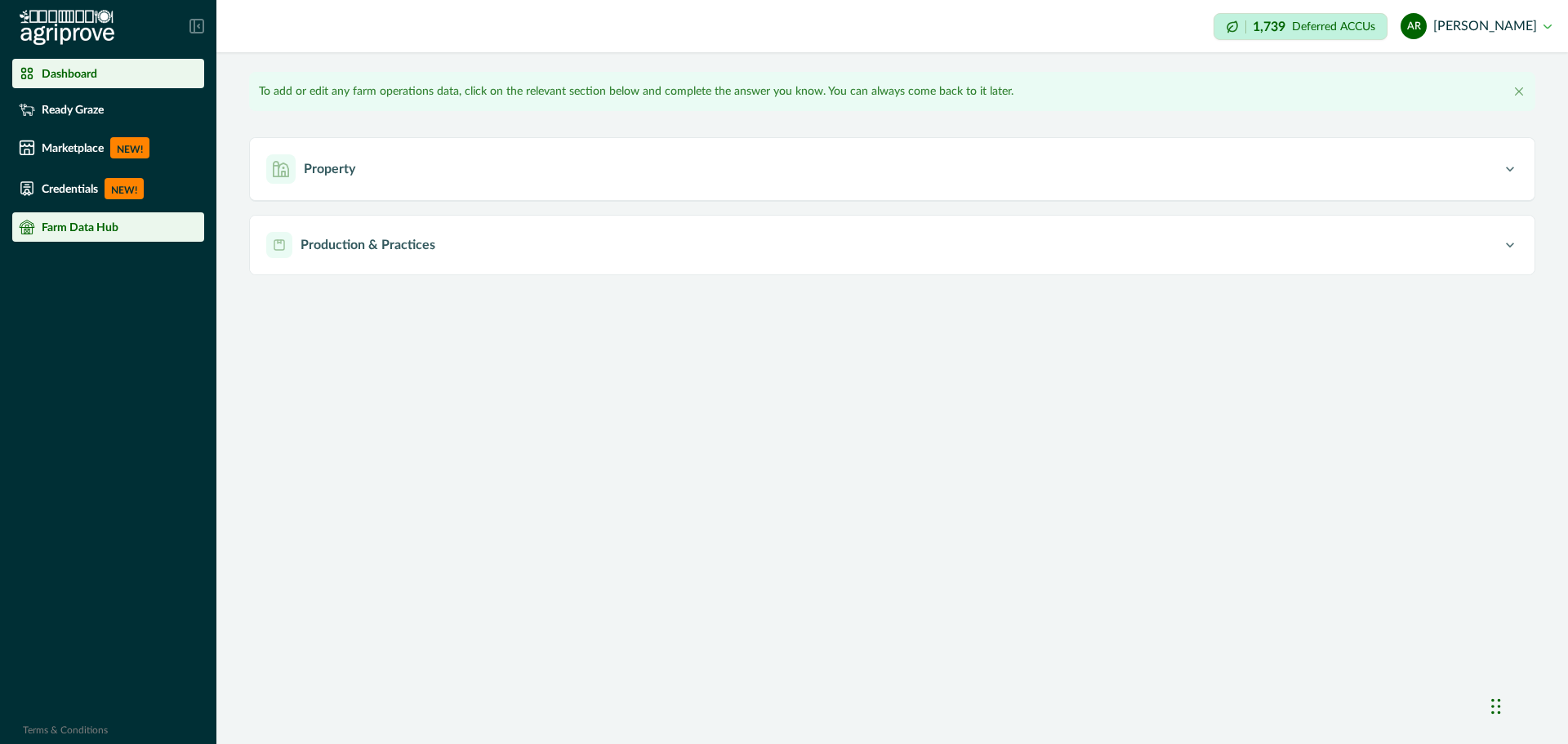
click at [50, 79] on p "Dashboard" at bounding box center [70, 74] width 56 height 13
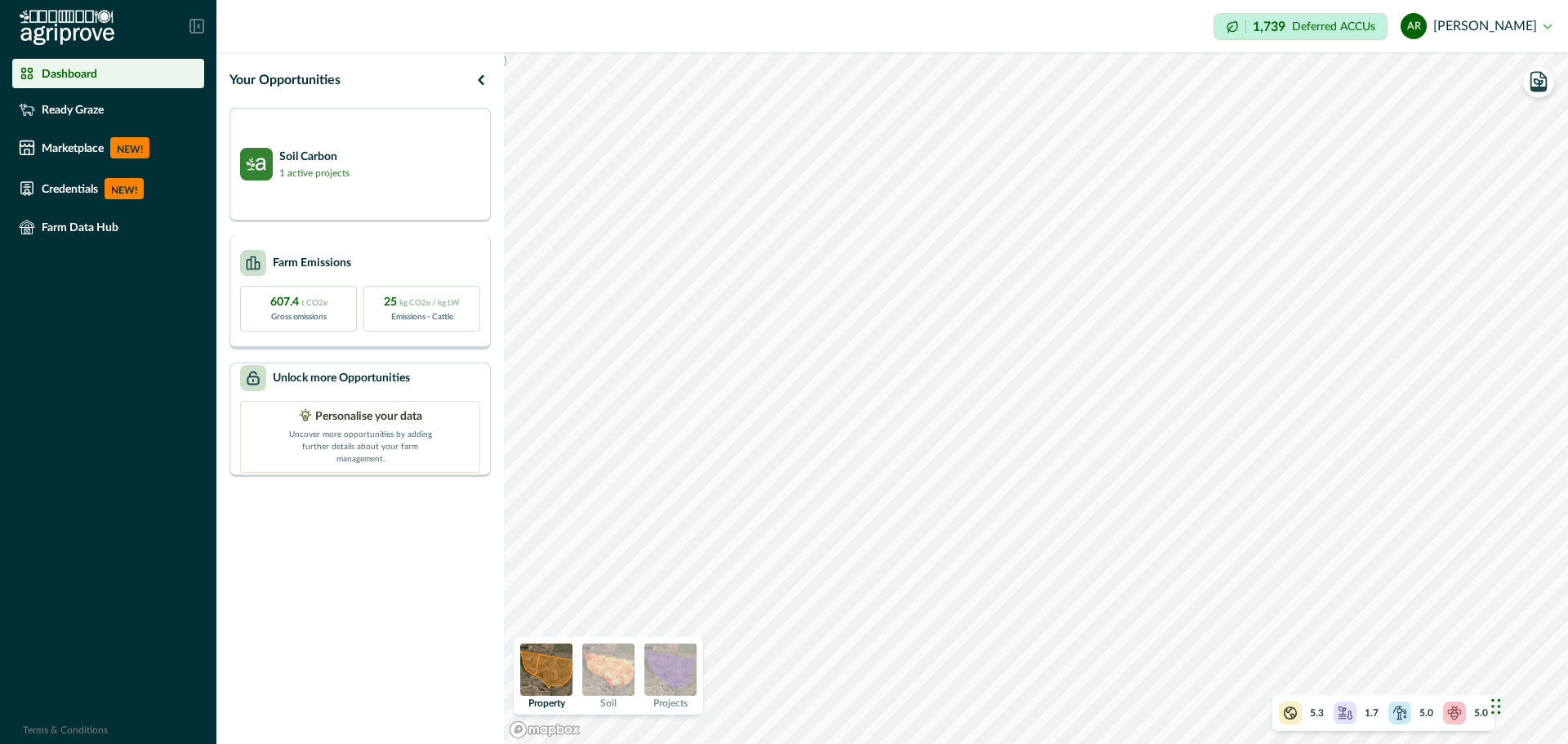
click at [347, 255] on p "Farm Emissions" at bounding box center [312, 263] width 79 height 17
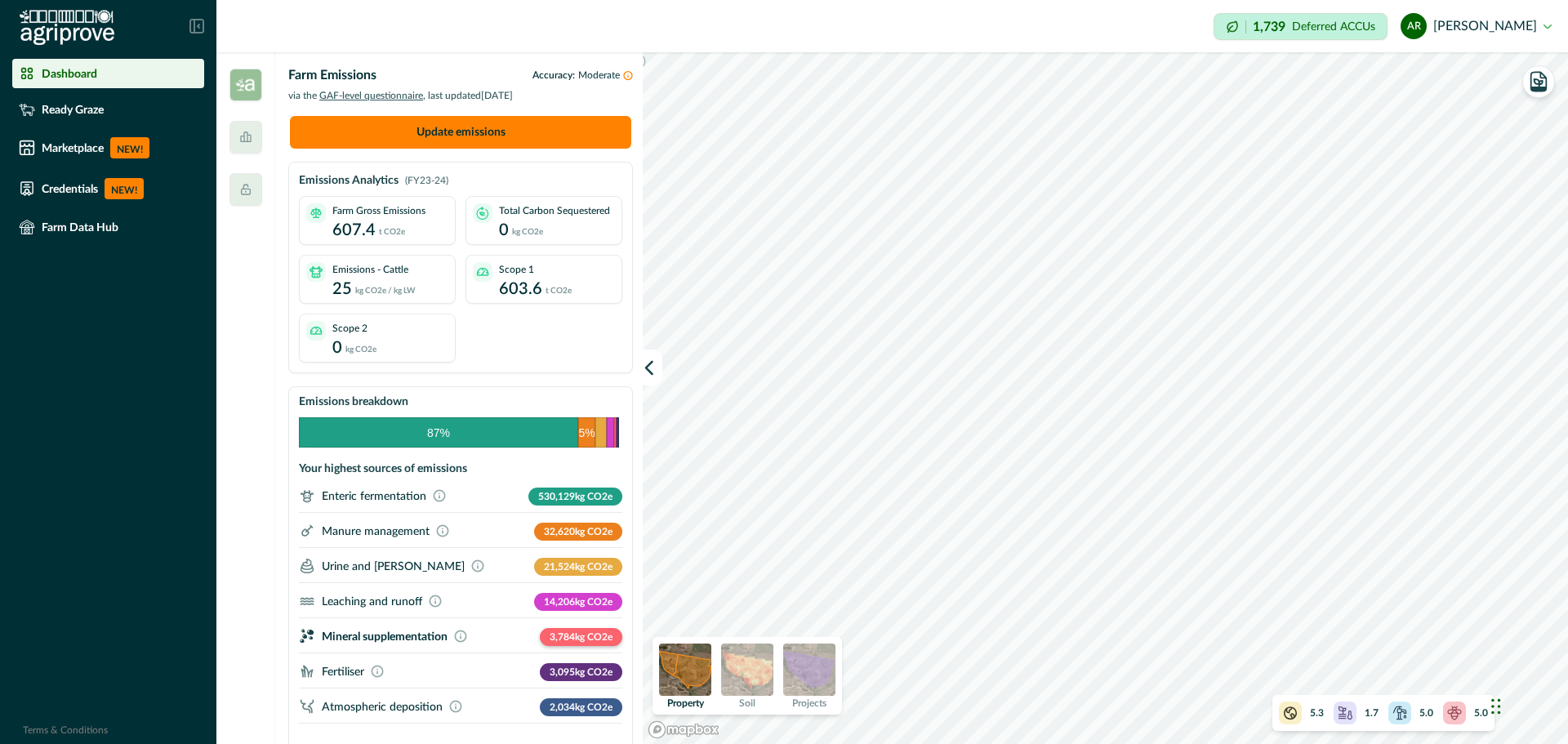
scroll to position [34, 0]
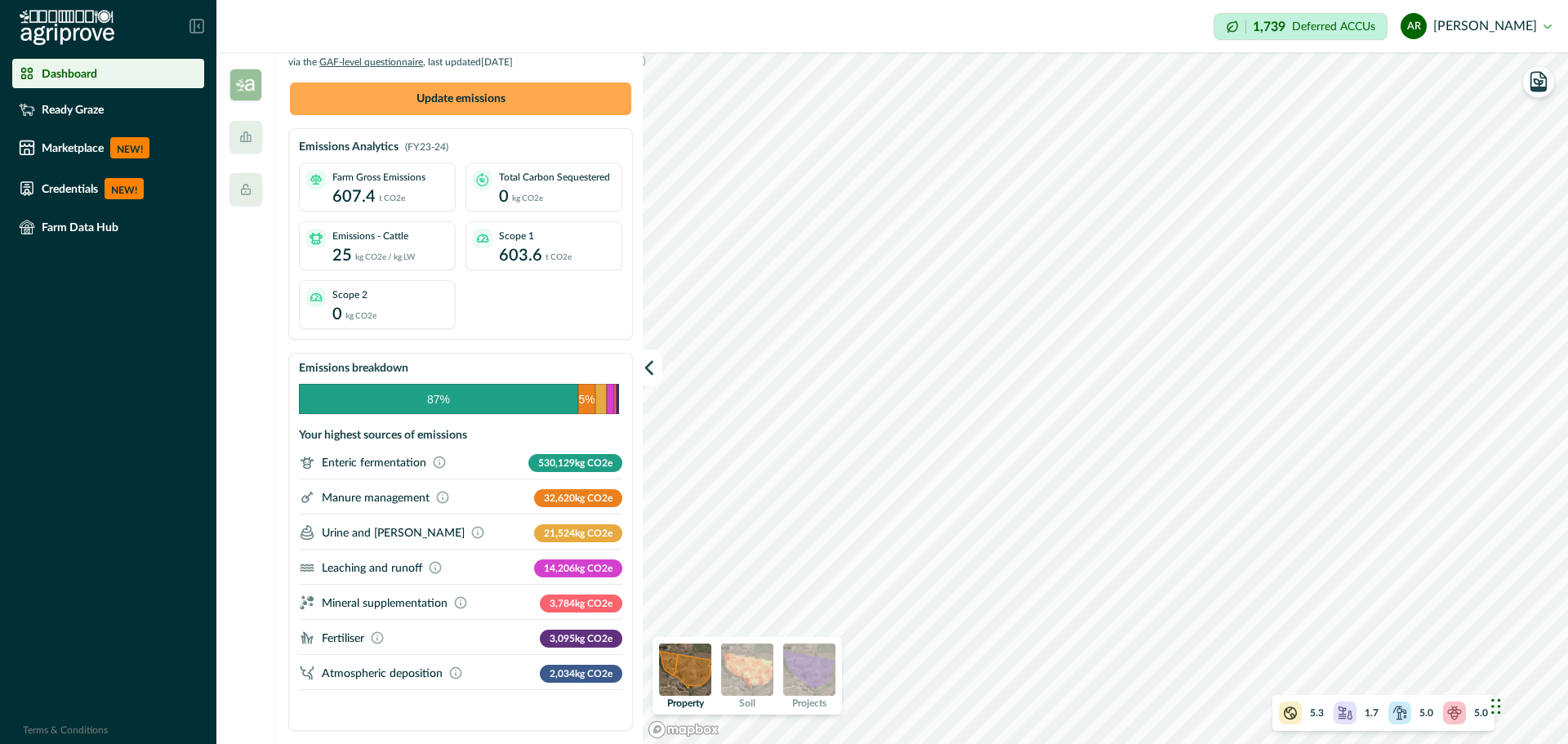
click at [424, 98] on button "Update emissions" at bounding box center [460, 99] width 342 height 33
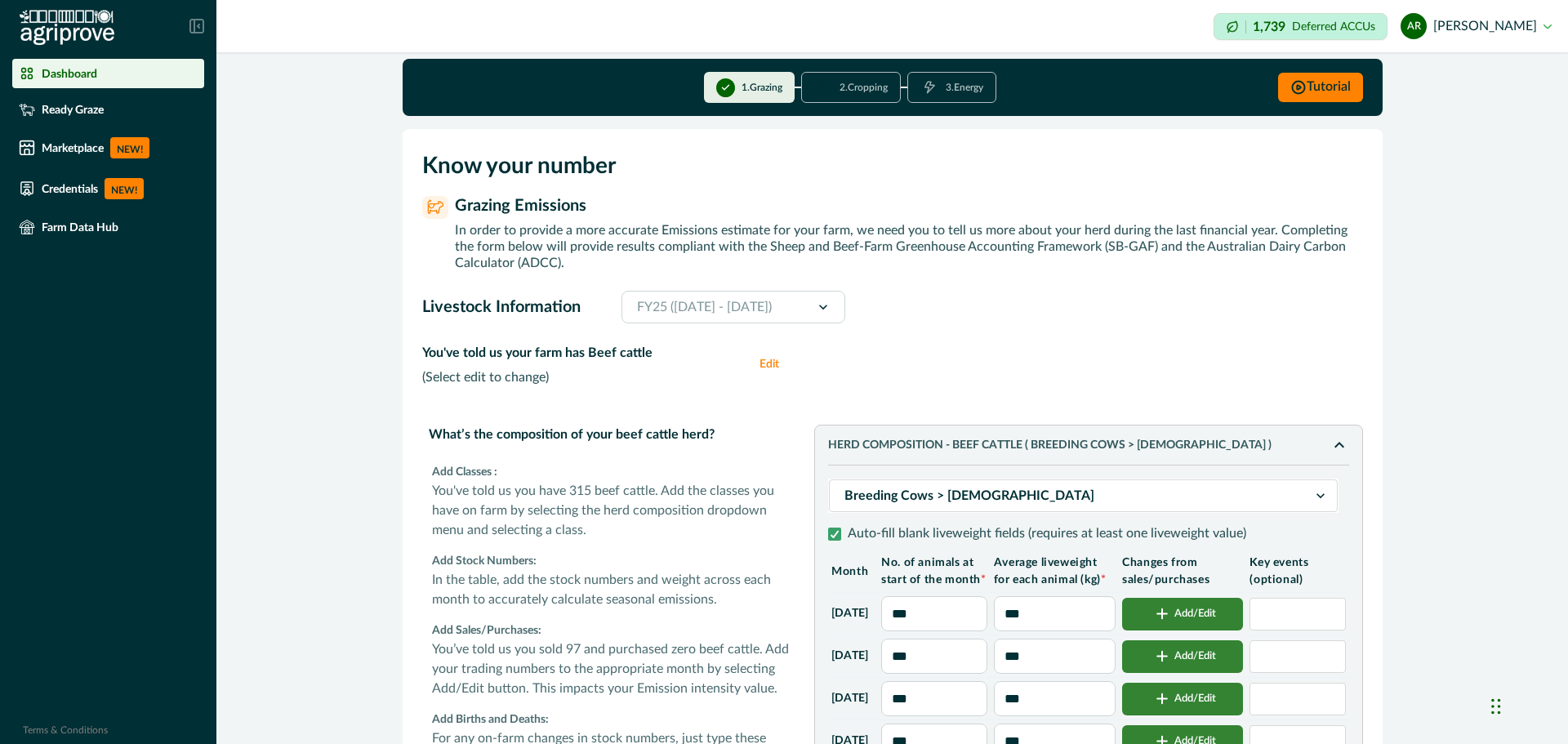
click at [850, 87] on button "2 . Cropping" at bounding box center [851, 88] width 100 height 31
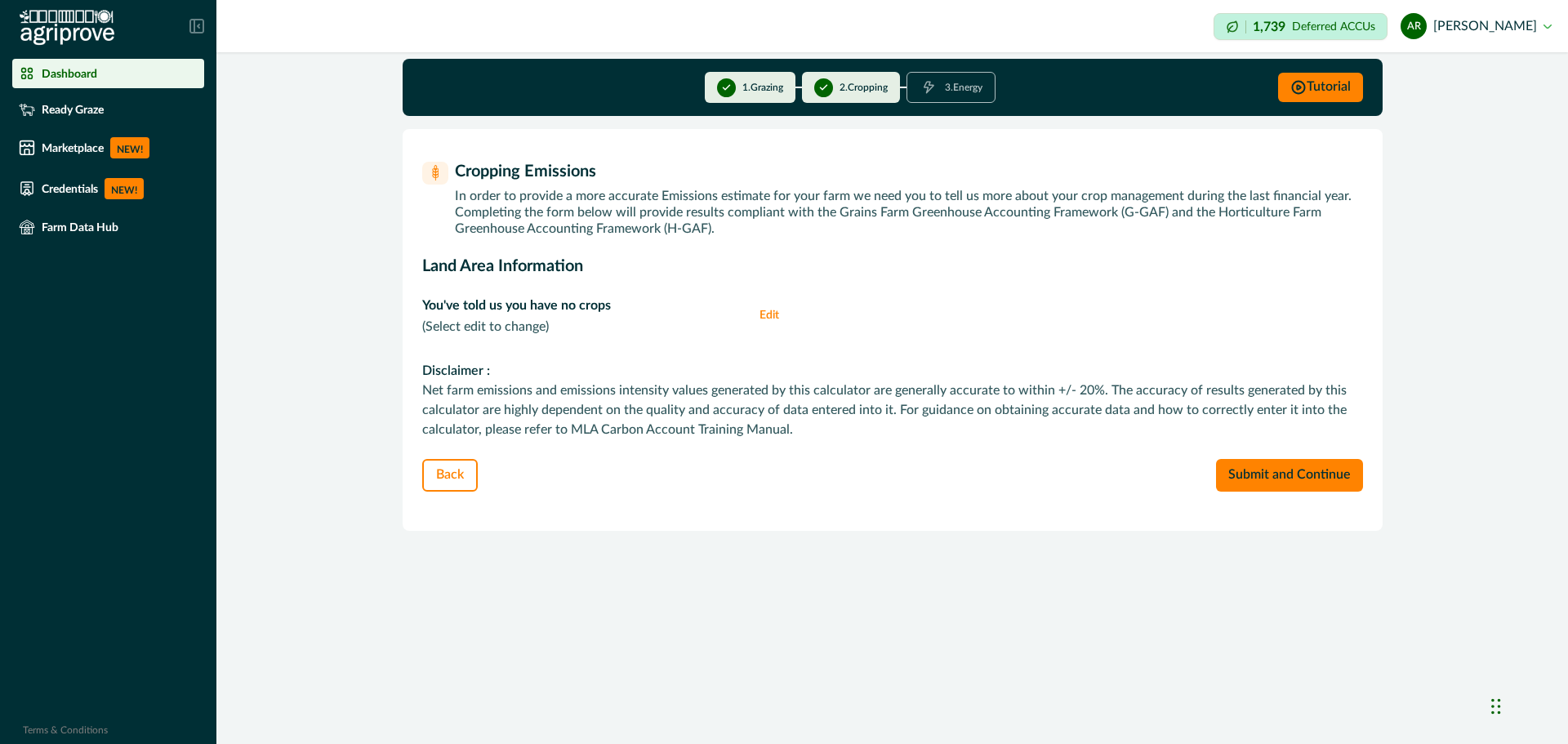
click at [961, 89] on button "3 . Energy" at bounding box center [950, 88] width 89 height 31
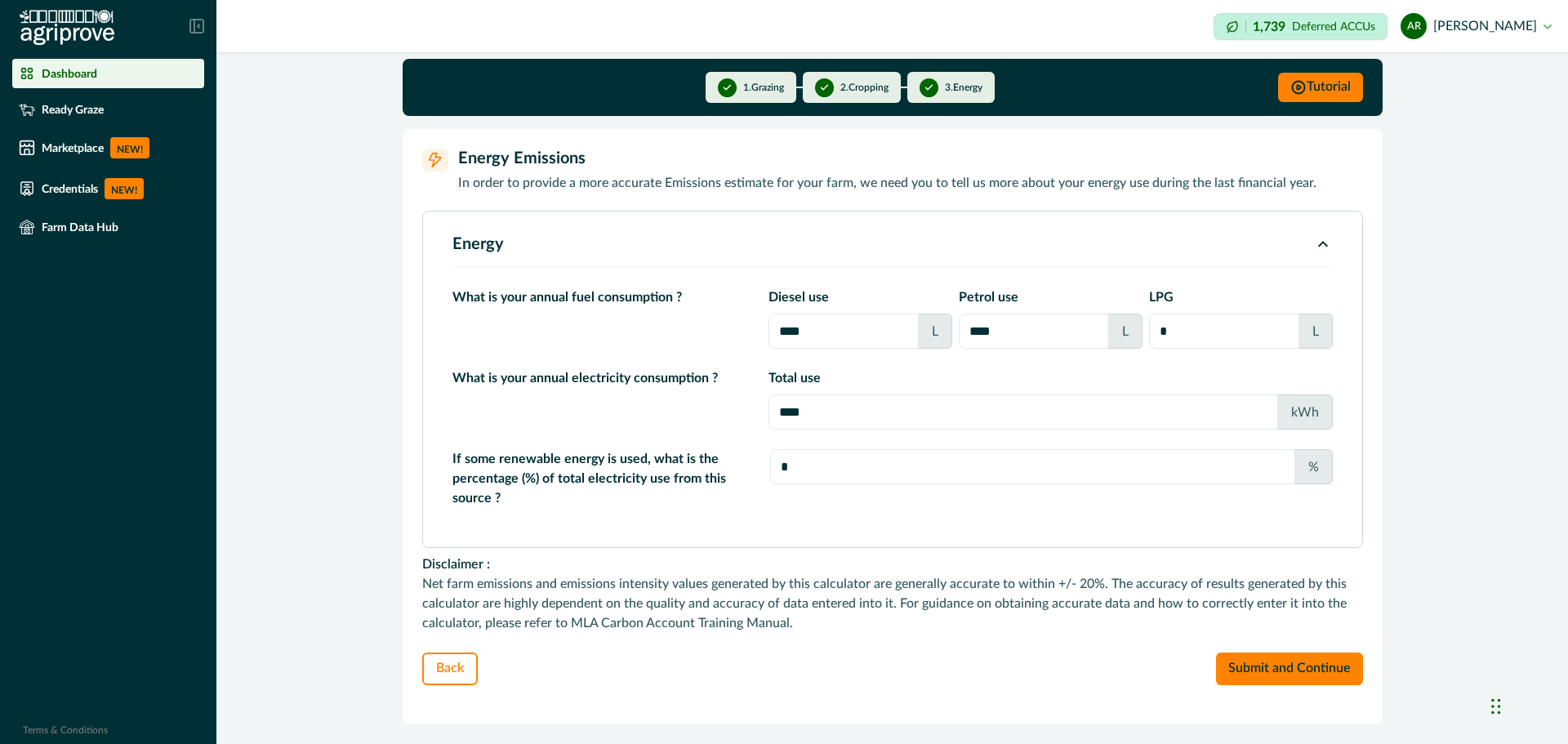
click at [448, 666] on button "Back" at bounding box center [450, 669] width 56 height 33
